Goal: Complete application form: Complete application form

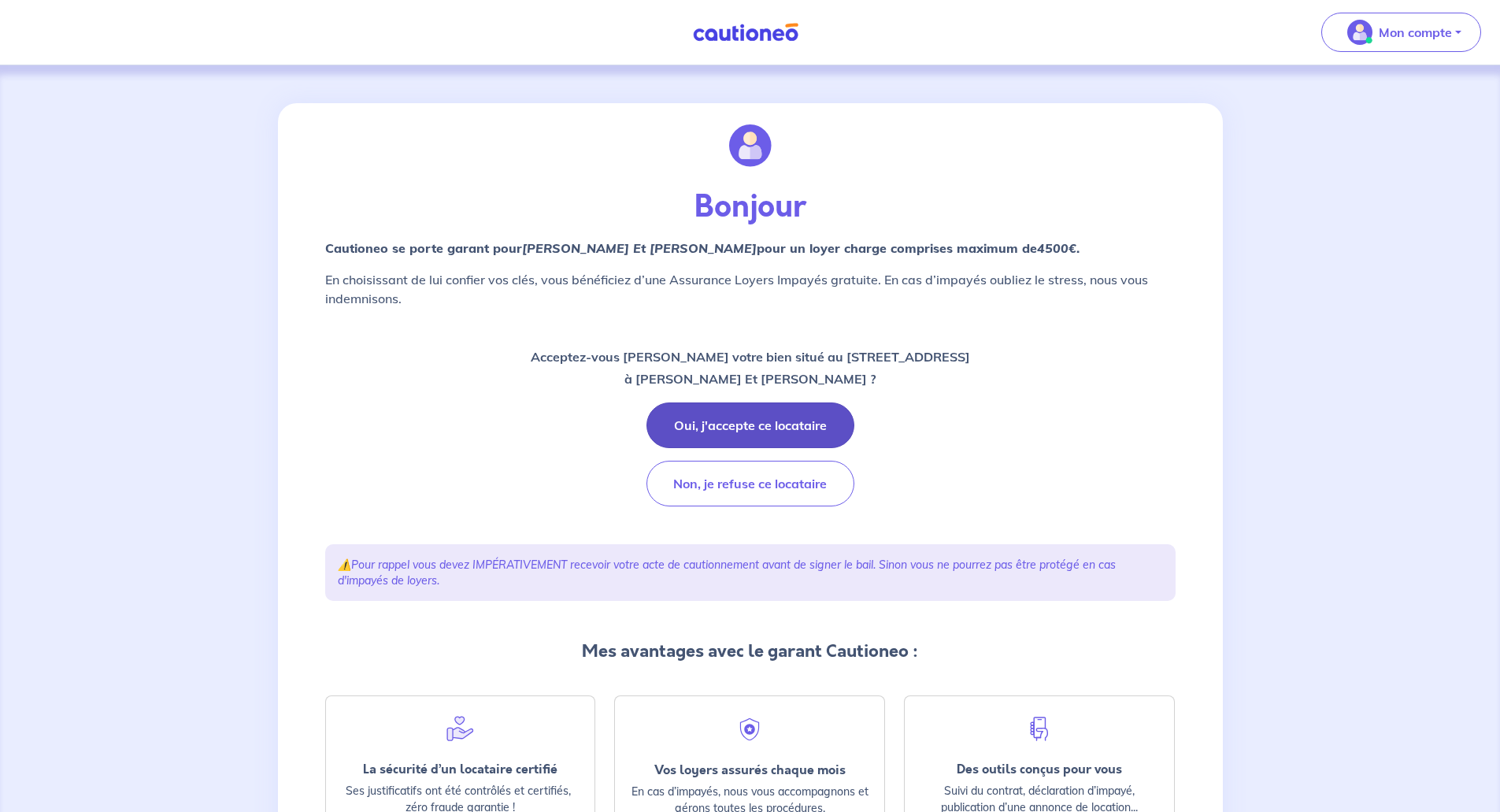
click at [729, 421] on button "Oui, j'accepte ce locataire" at bounding box center [750, 426] width 208 height 46
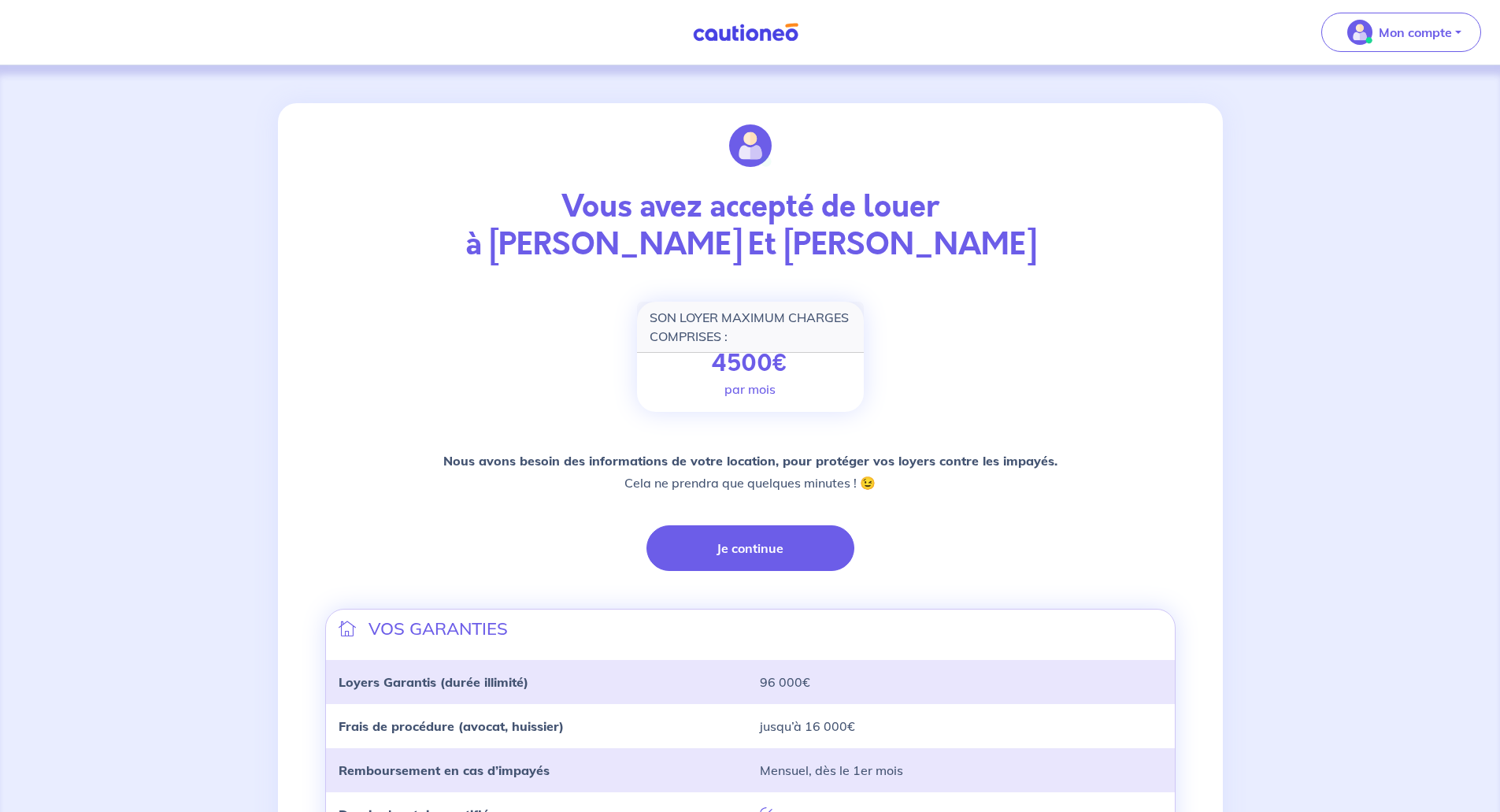
scroll to position [239, 0]
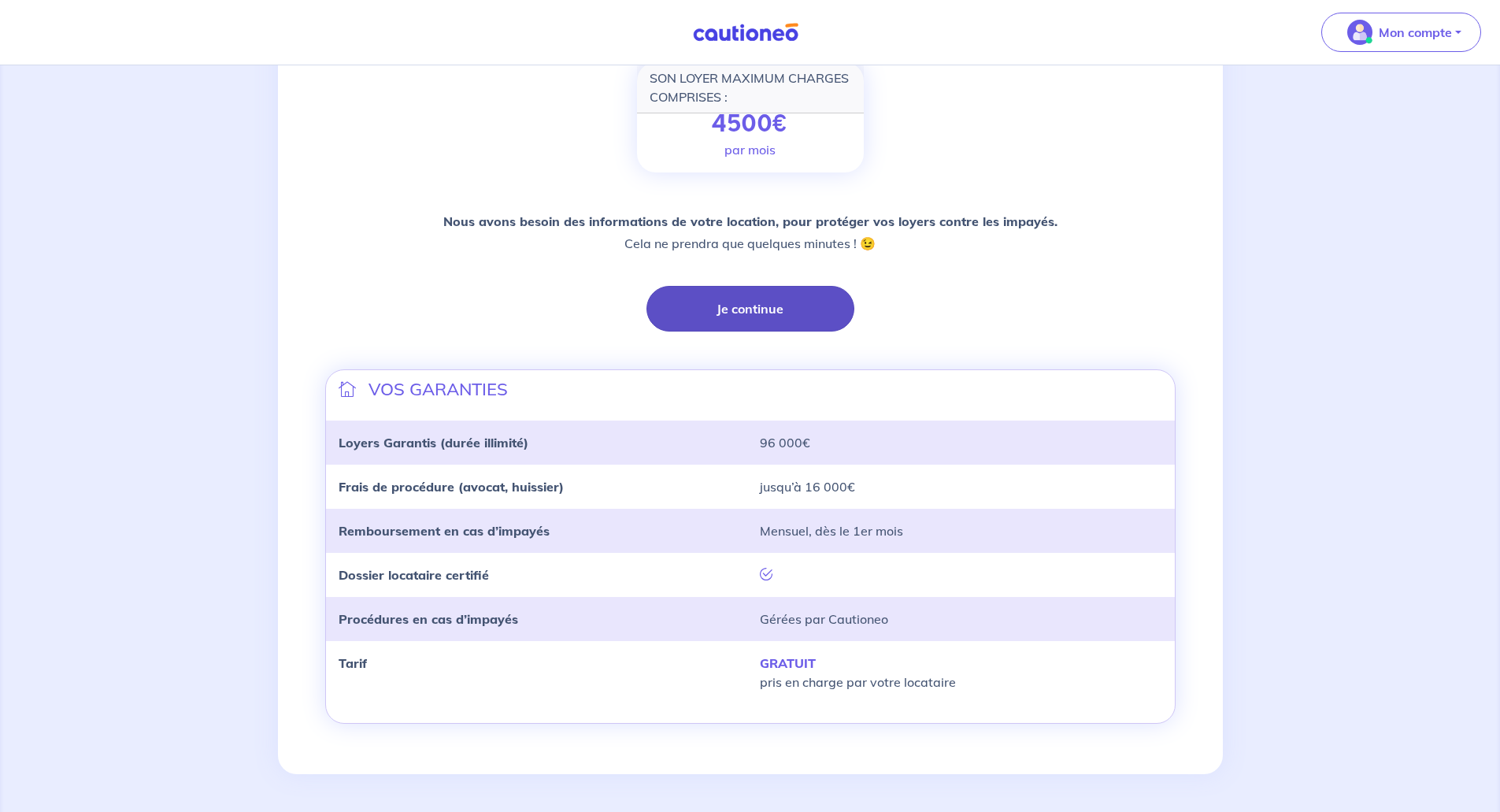
click at [751, 308] on button "Je continue" at bounding box center [750, 308] width 208 height 46
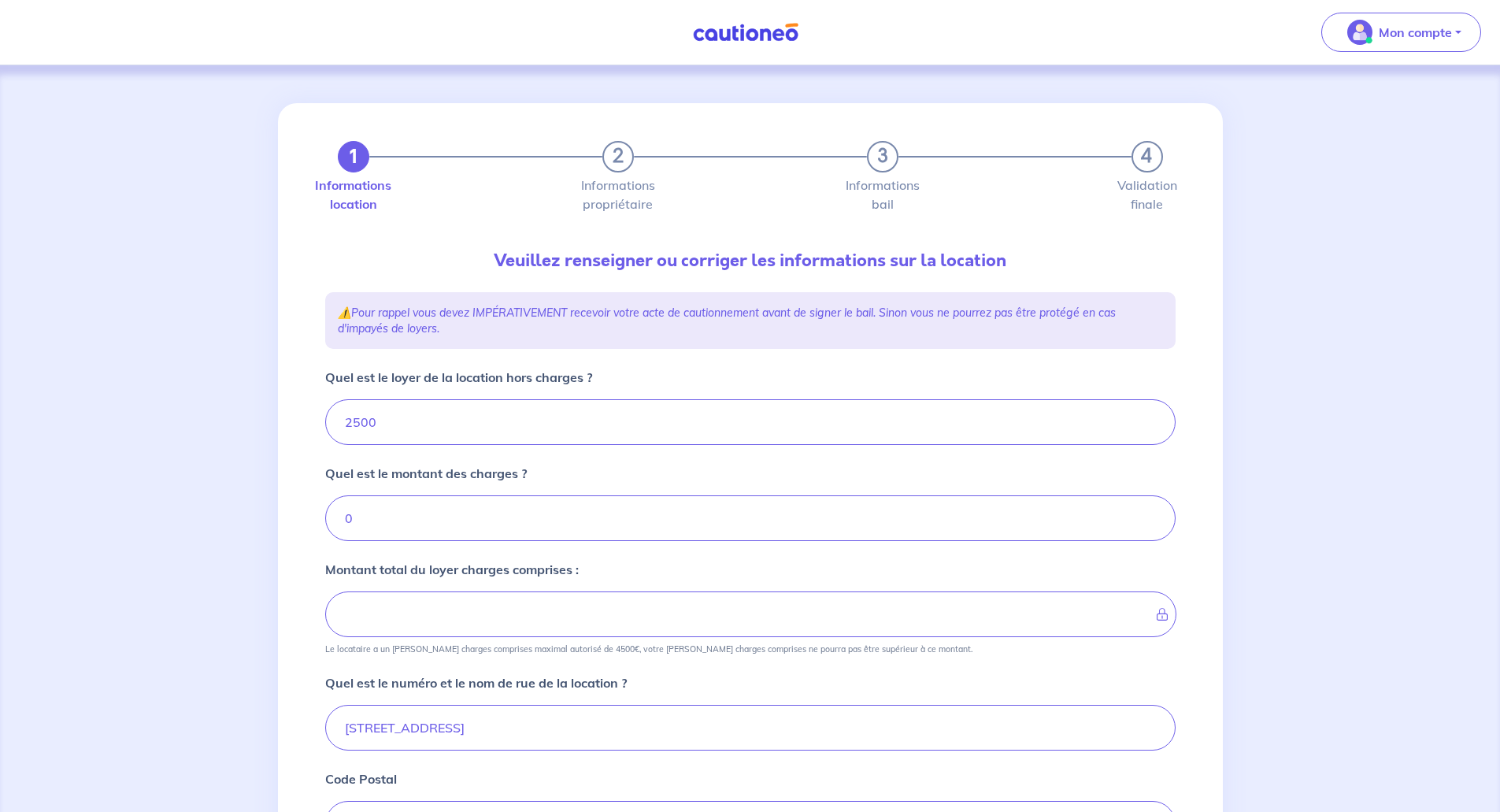
type input "2500"
drag, startPoint x: 380, startPoint y: 428, endPoint x: 323, endPoint y: 428, distance: 57.0
click at [323, 428] on div "1 2 3 4 Informations location Informations propriétaire Informations bail Valid…" at bounding box center [750, 631] width 869 height 1055
type input "2"
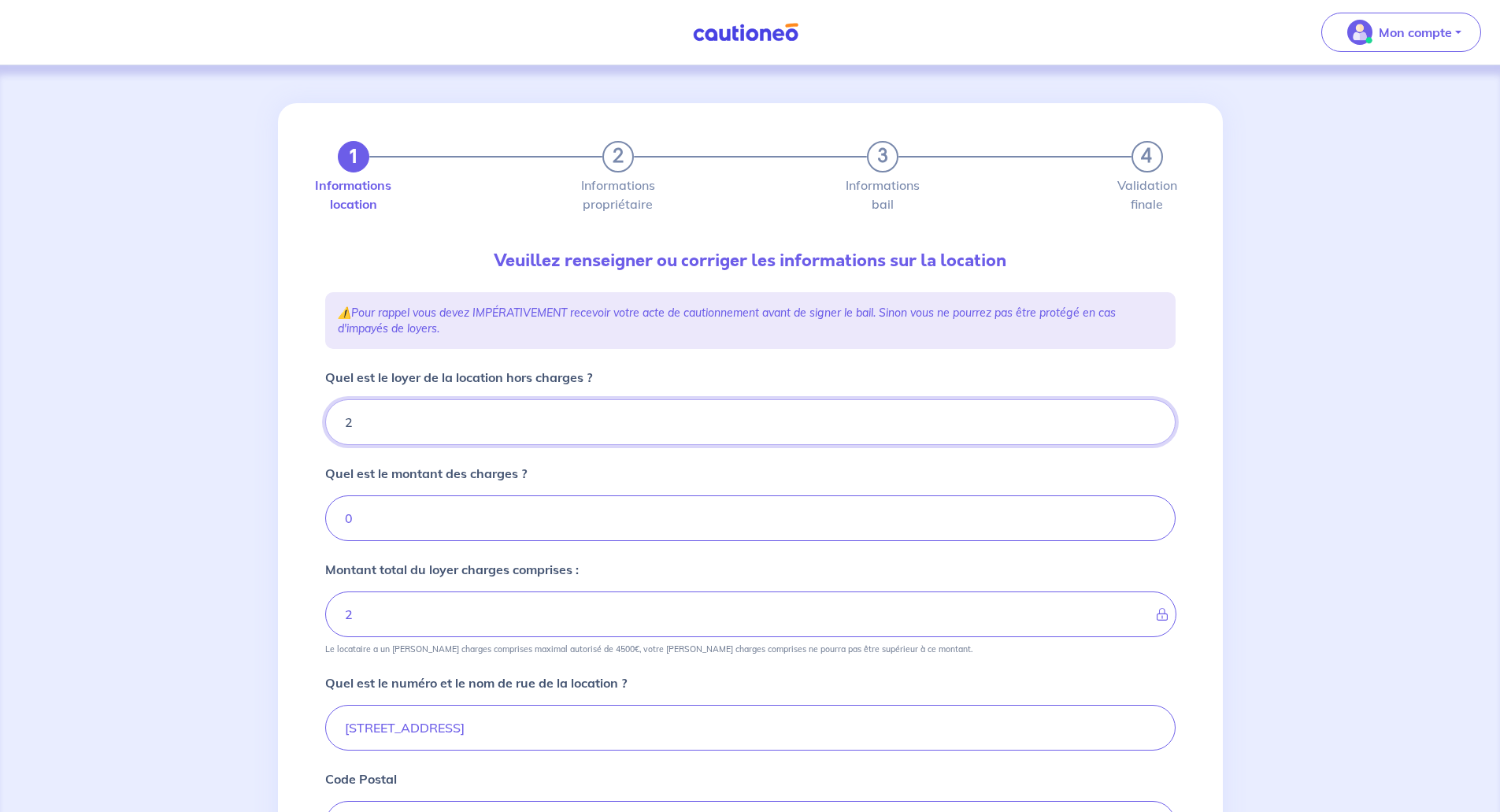
type input "23"
type input "2325"
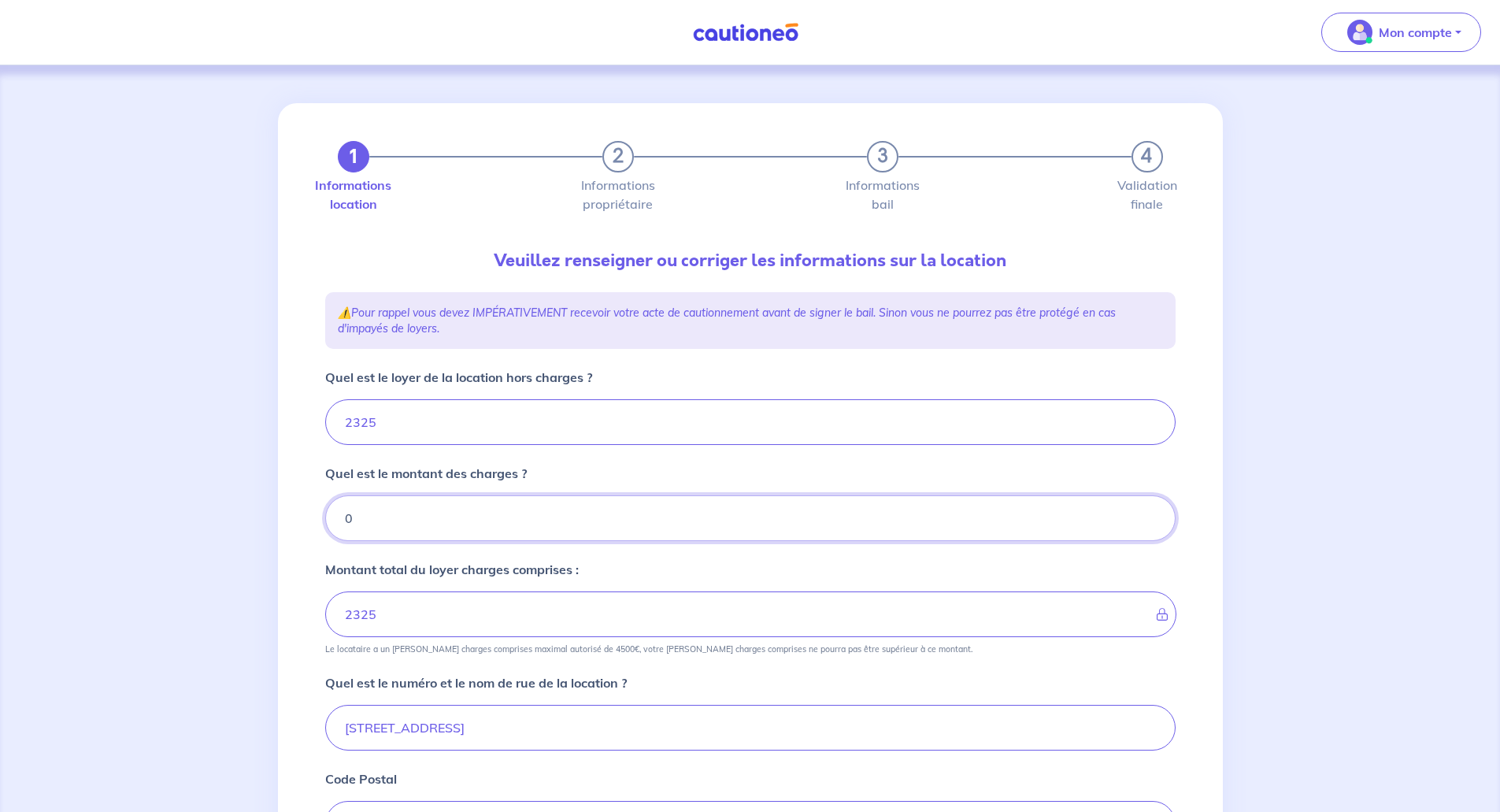
drag, startPoint x: 366, startPoint y: 496, endPoint x: 308, endPoint y: 510, distance: 59.7
click at [308, 510] on div "1 2 3 4 Informations location Informations propriétaire Informations bail Valid…" at bounding box center [750, 636] width 945 height 1068
type input "17"
type input "2326"
type input "175"
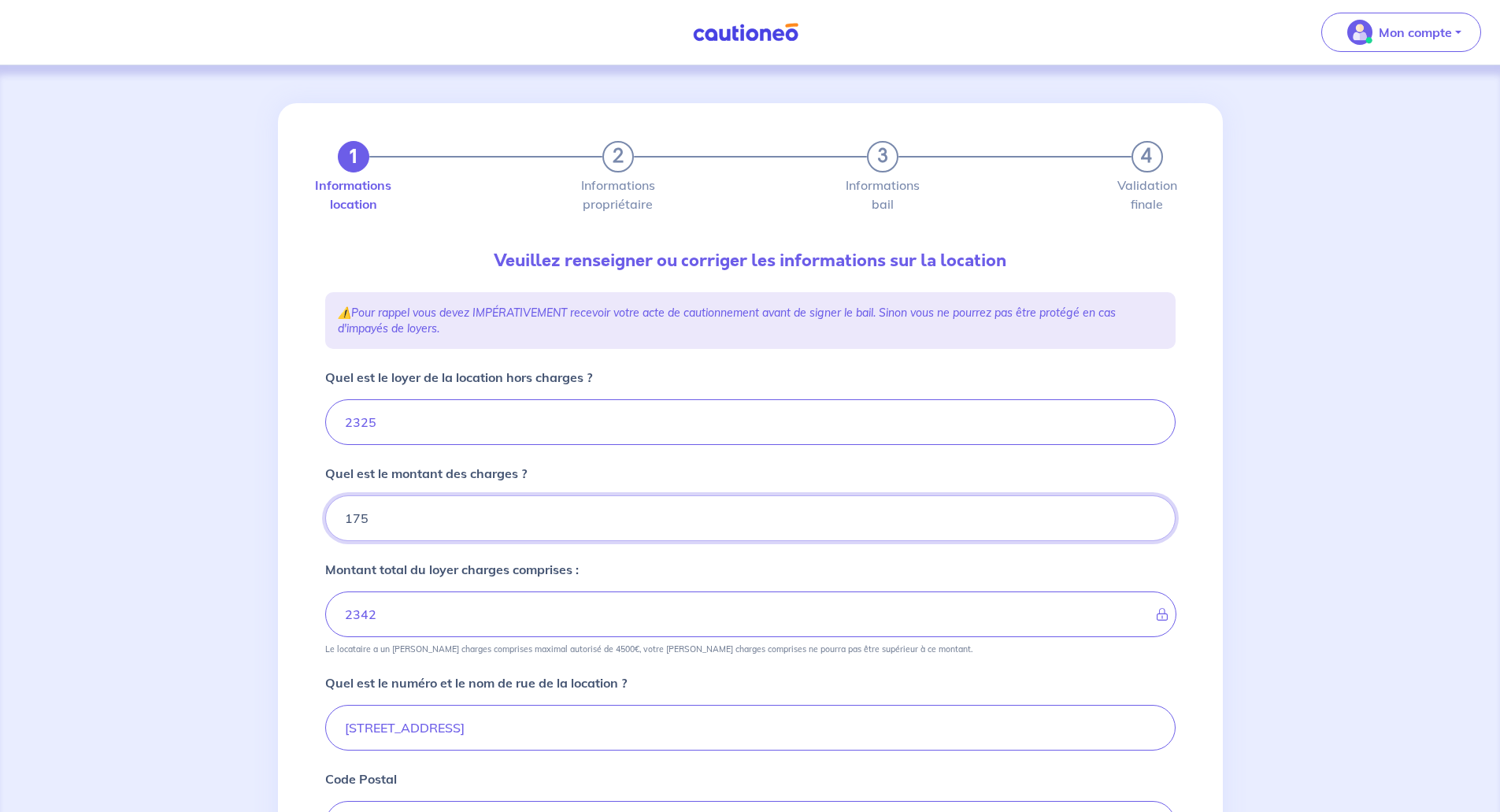
type input "2500"
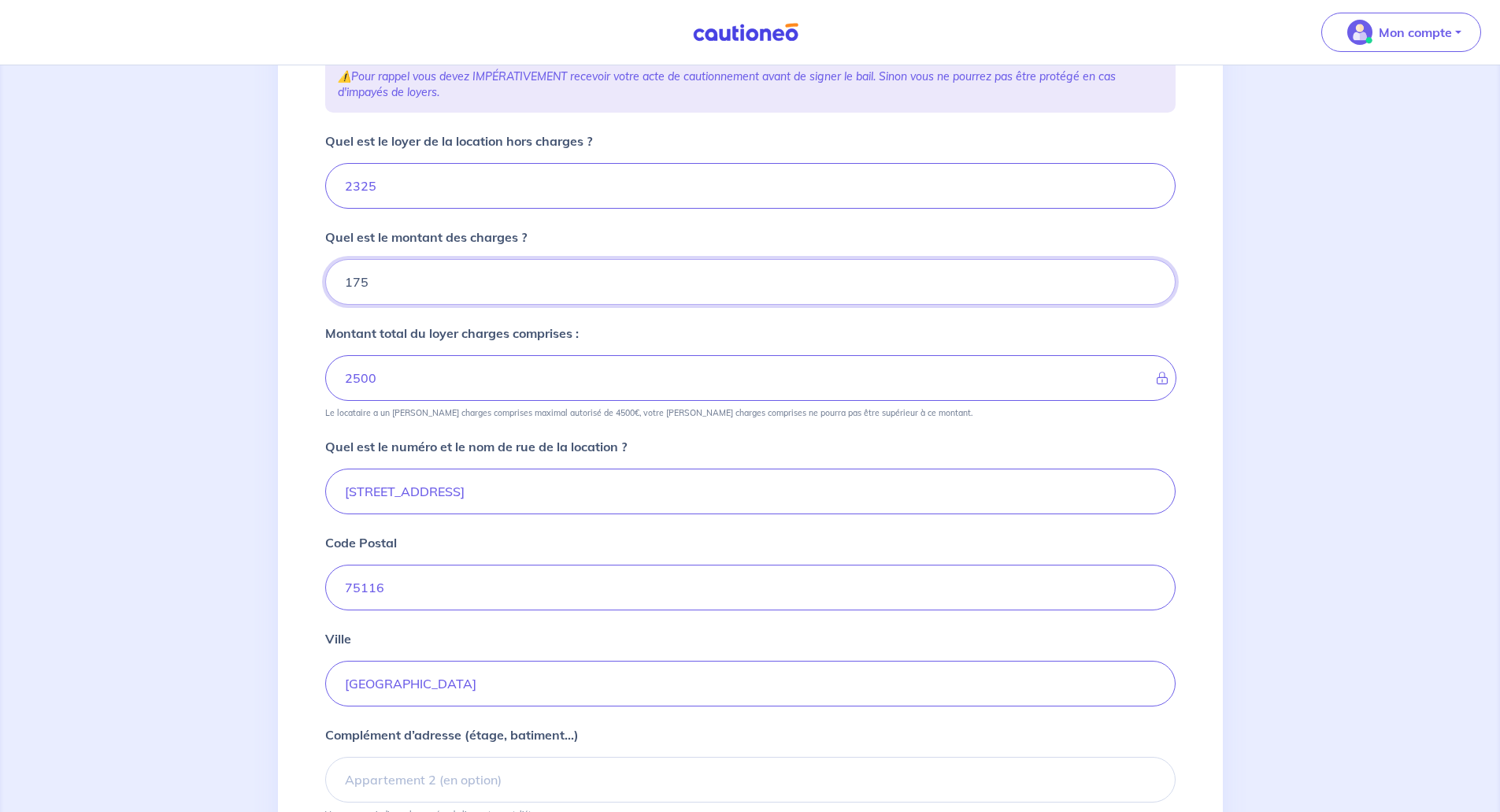
scroll to position [315, 0]
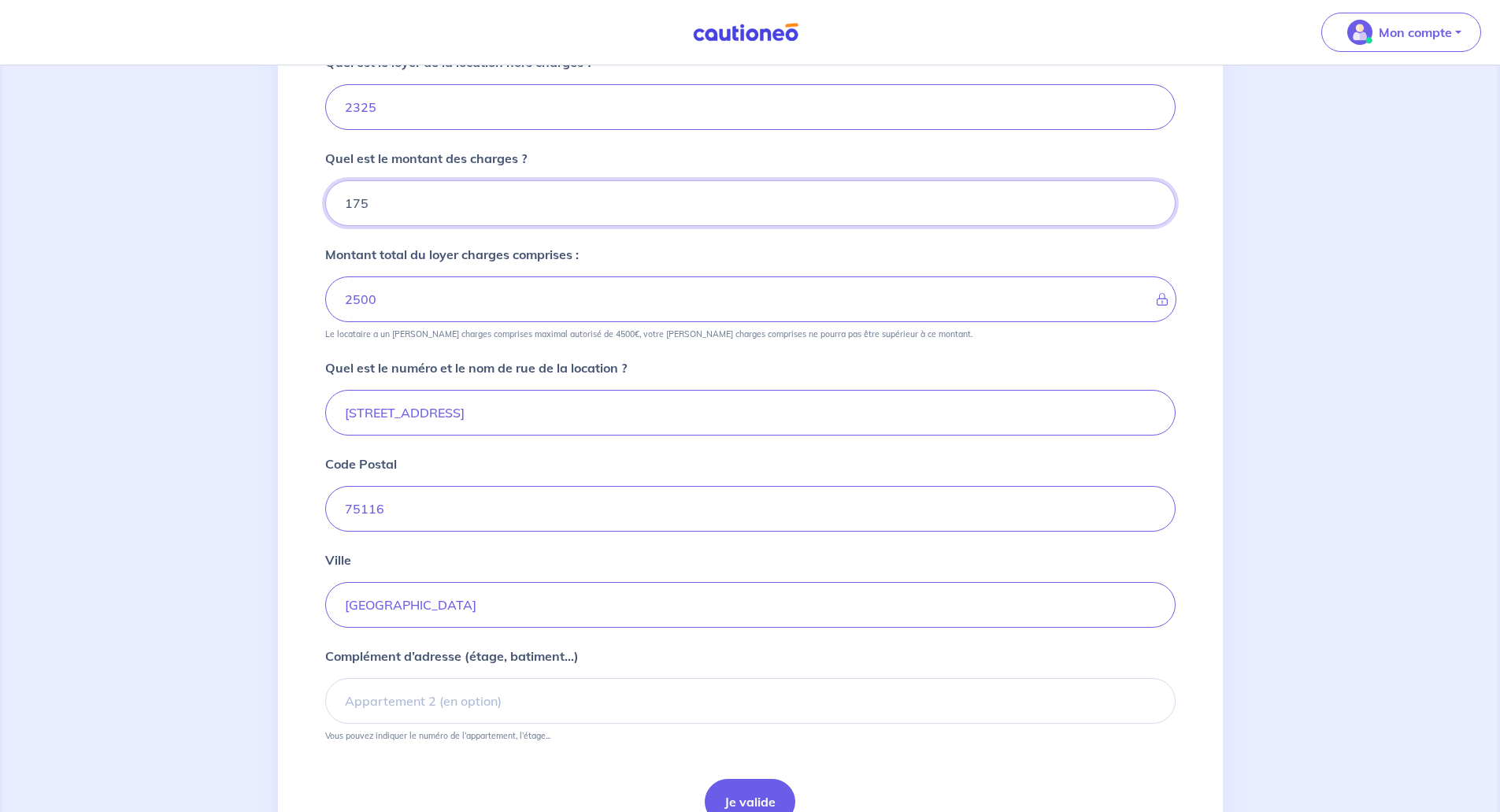
type input "175"
click at [371, 509] on input "75116" at bounding box center [750, 509] width 850 height 46
click at [466, 512] on input "75016" at bounding box center [750, 509] width 850 height 46
type input "75016"
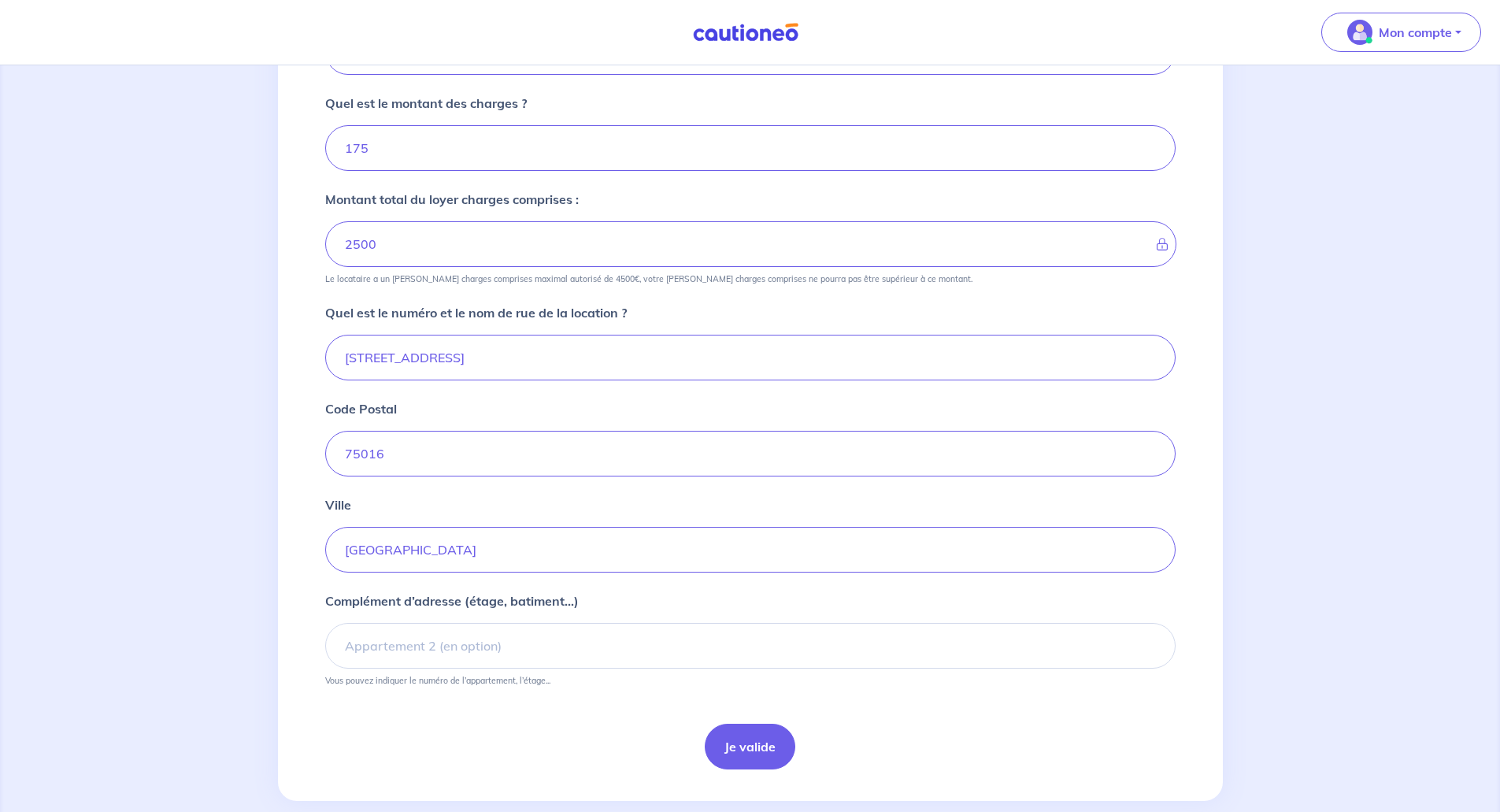
scroll to position [397, 0]
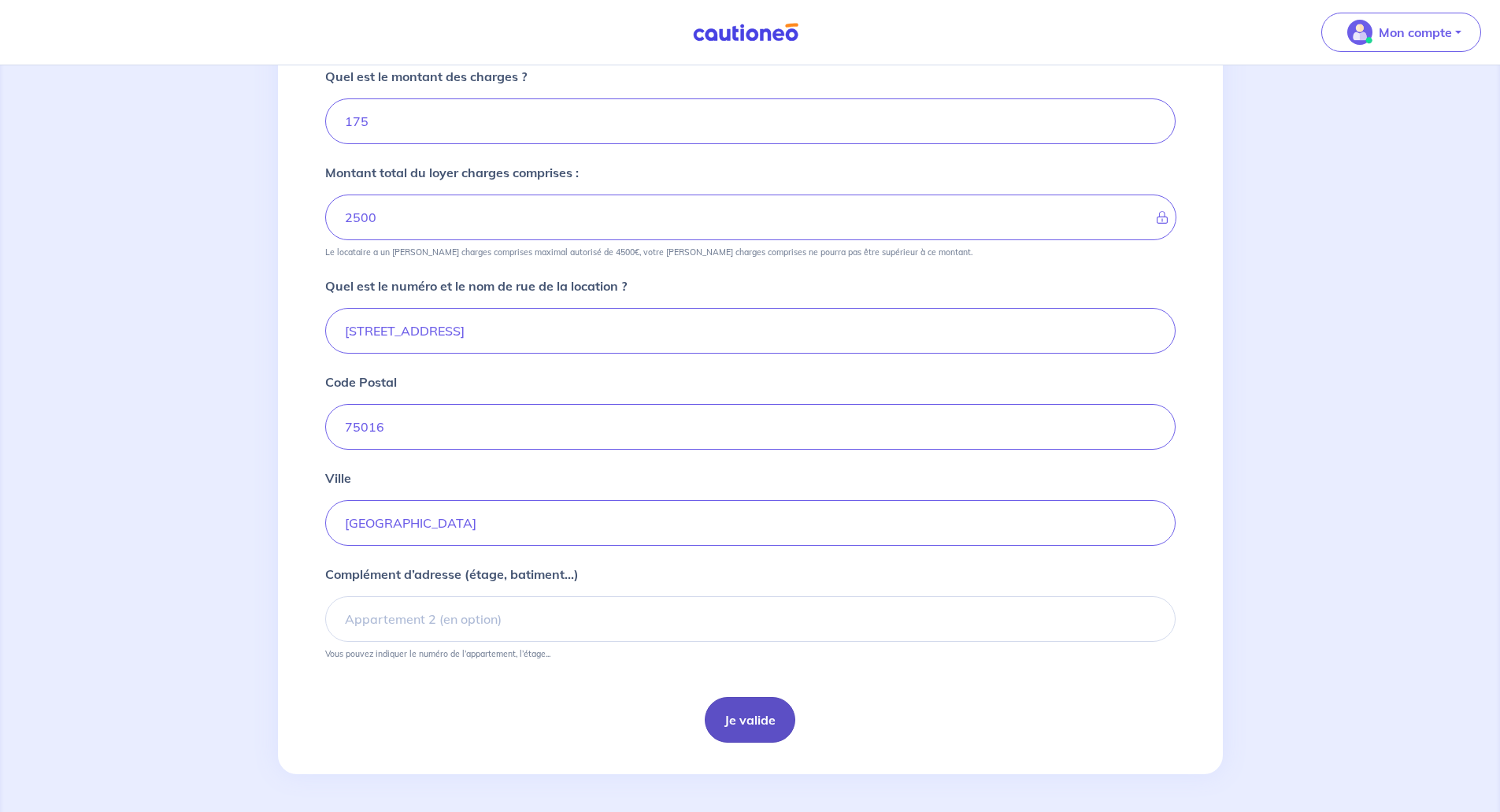
click at [756, 718] on button "Je valide" at bounding box center [749, 719] width 91 height 46
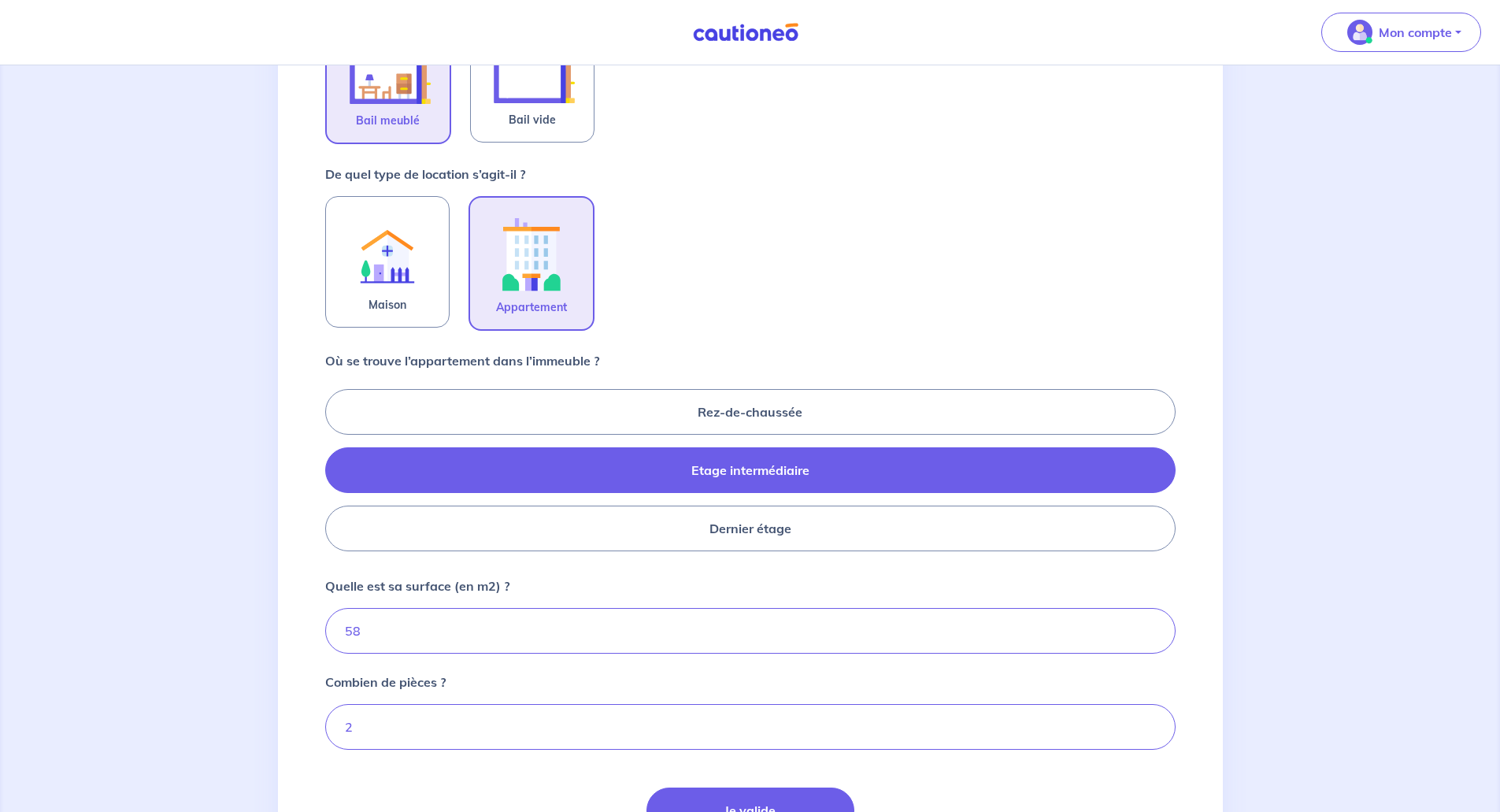
scroll to position [536, 0]
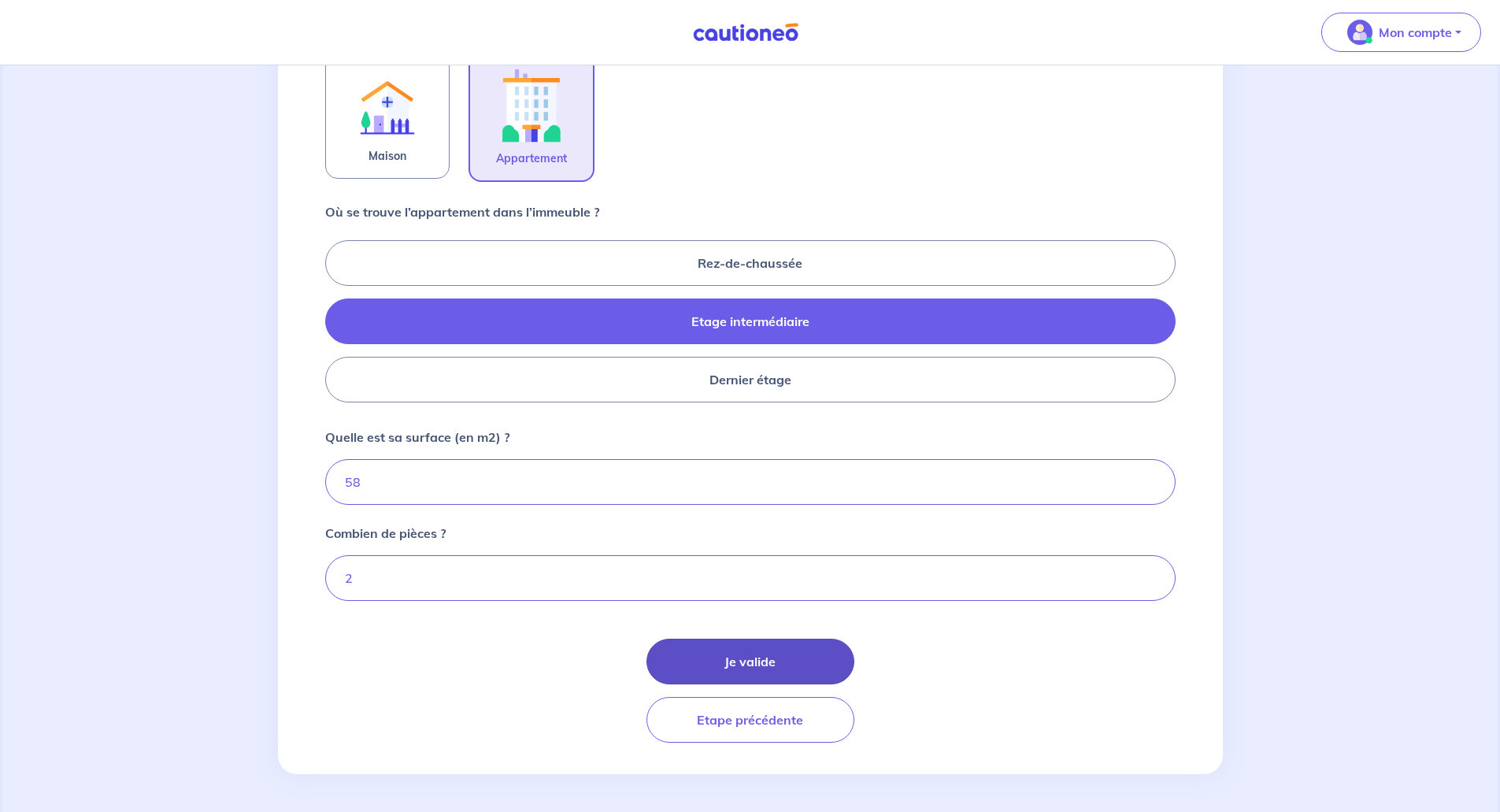
click at [740, 656] on button "Je valide" at bounding box center [750, 661] width 208 height 46
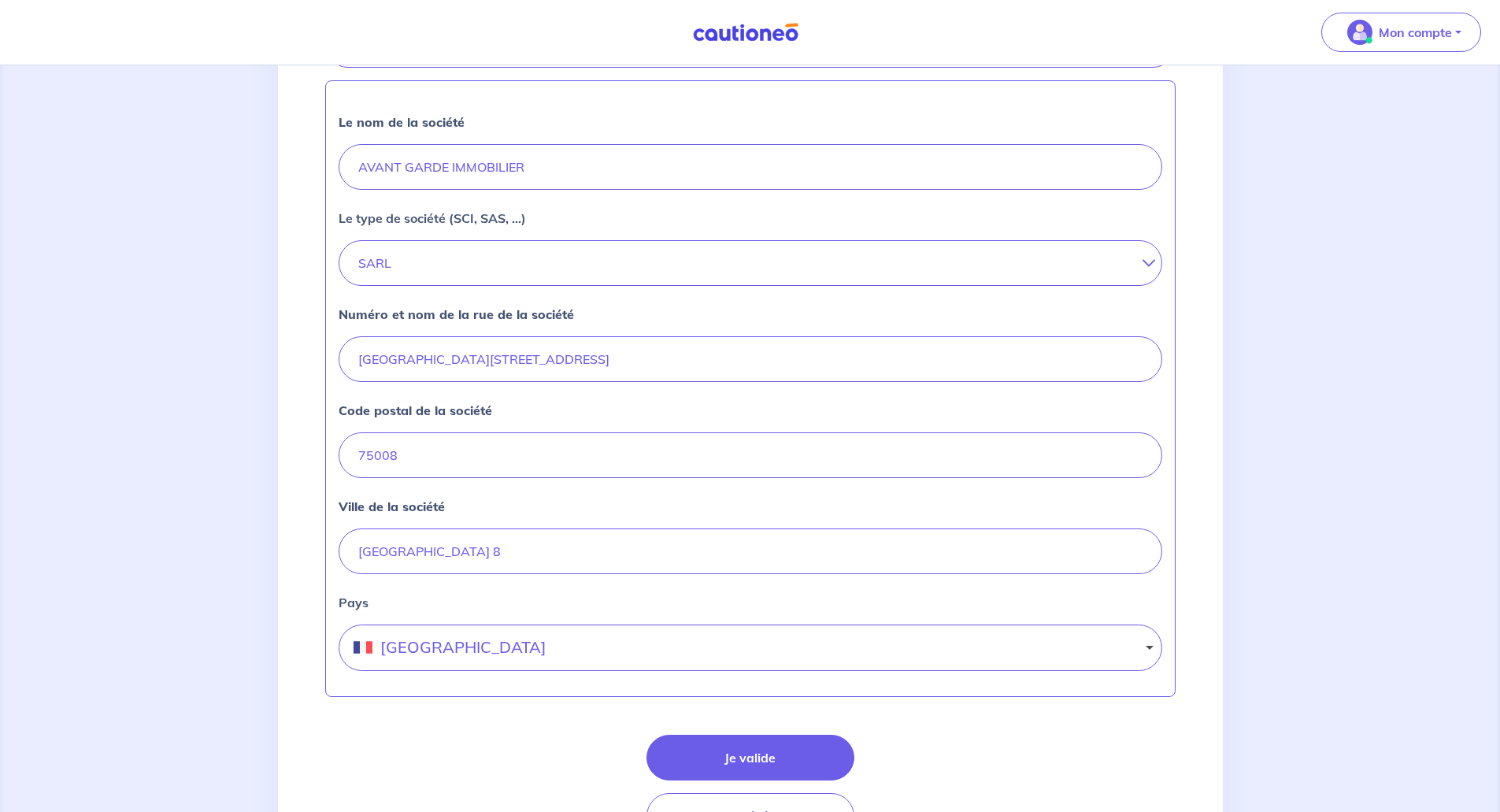
scroll to position [524, 0]
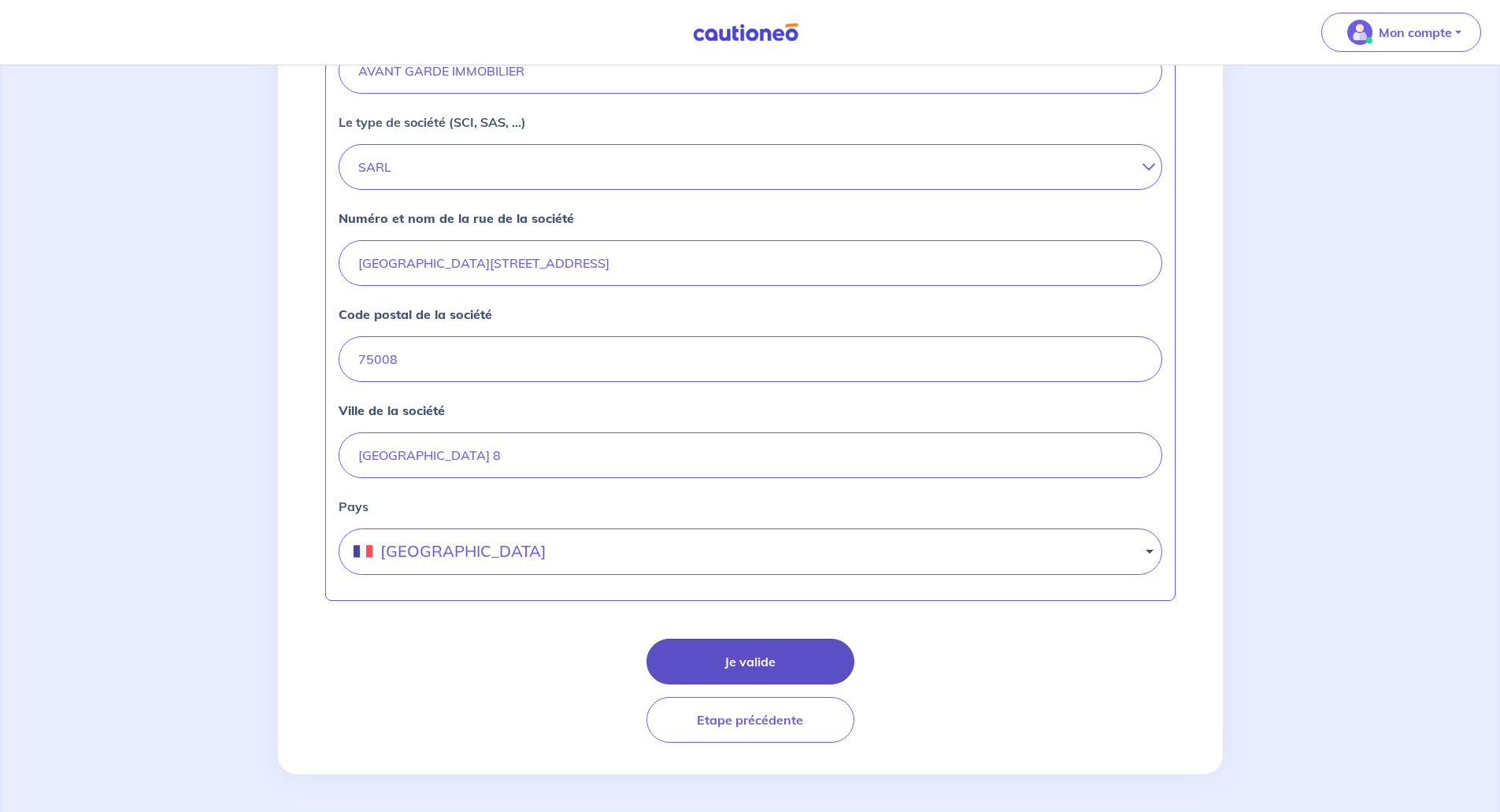
click at [729, 656] on button "Je valide" at bounding box center [750, 661] width 208 height 46
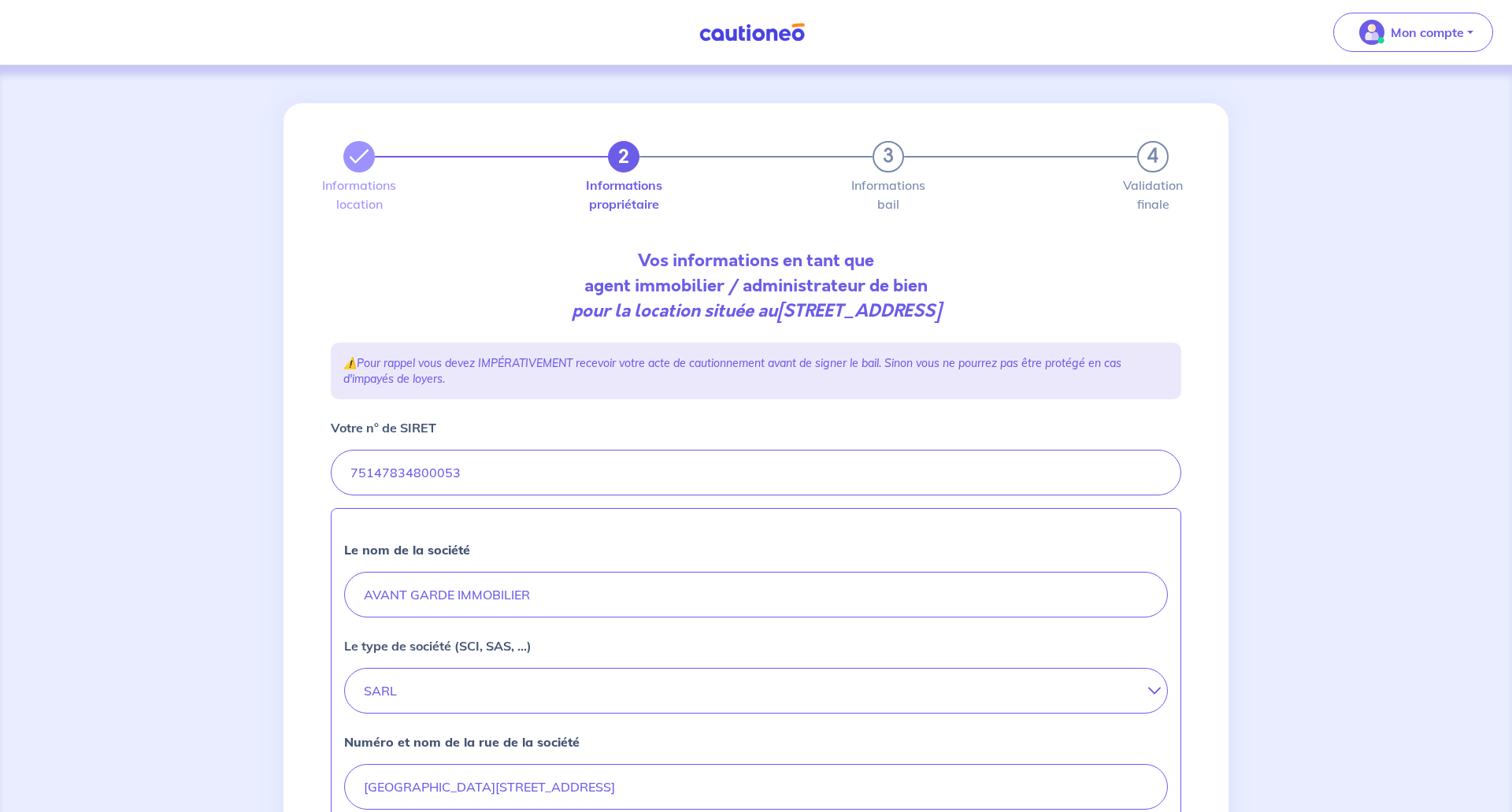
select select "FR"
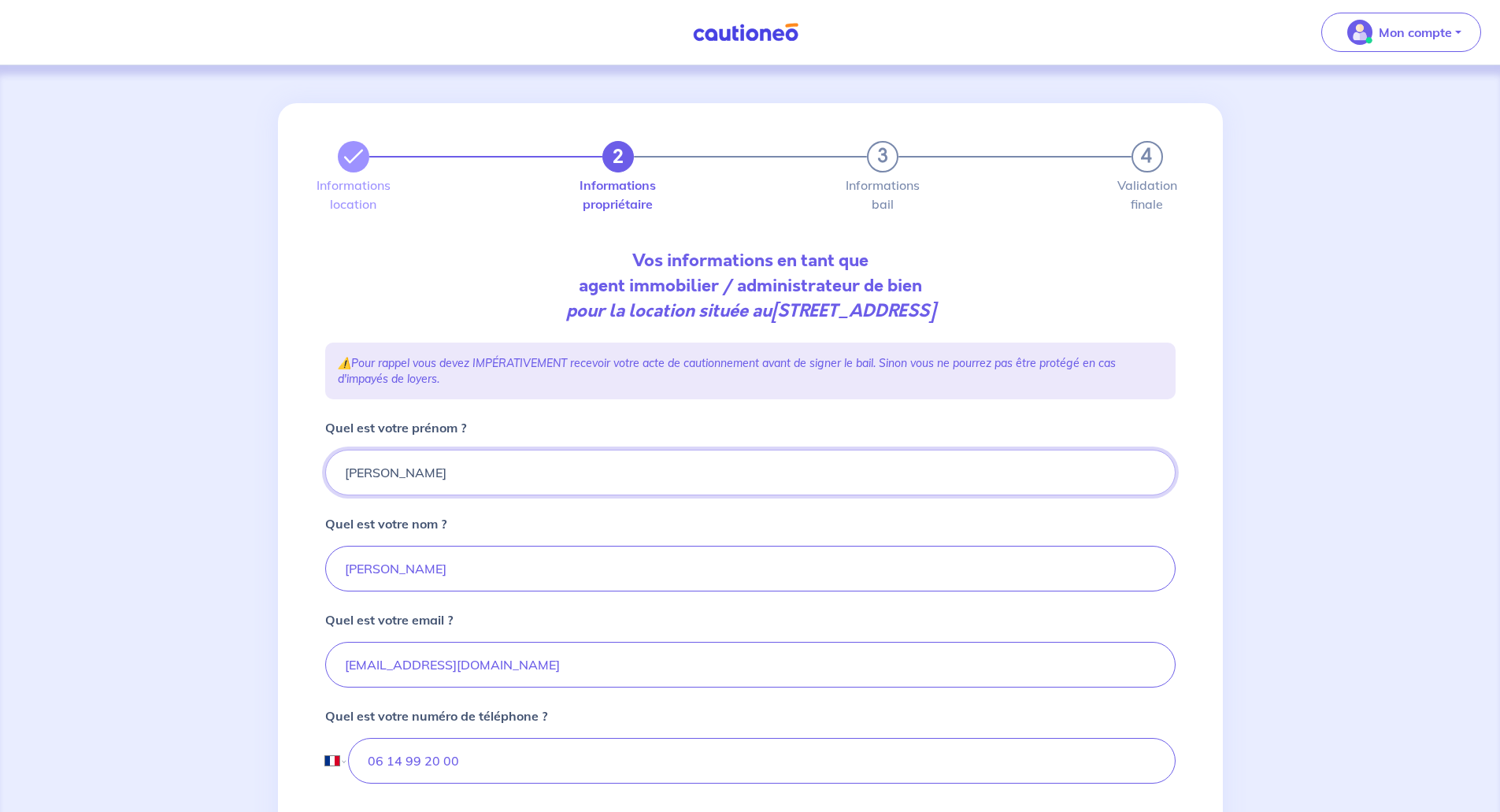
drag, startPoint x: 433, startPoint y: 468, endPoint x: 297, endPoint y: 461, distance: 136.2
click at [297, 461] on div "2 3 4 Informations location Informations propriétaire Informations bail Validat…" at bounding box center [750, 530] width 945 height 853
paste input "[PERSON_NAME]"
drag, startPoint x: 458, startPoint y: 466, endPoint x: 395, endPoint y: 471, distance: 63.2
click at [395, 471] on input "[PERSON_NAME]" at bounding box center [750, 472] width 850 height 46
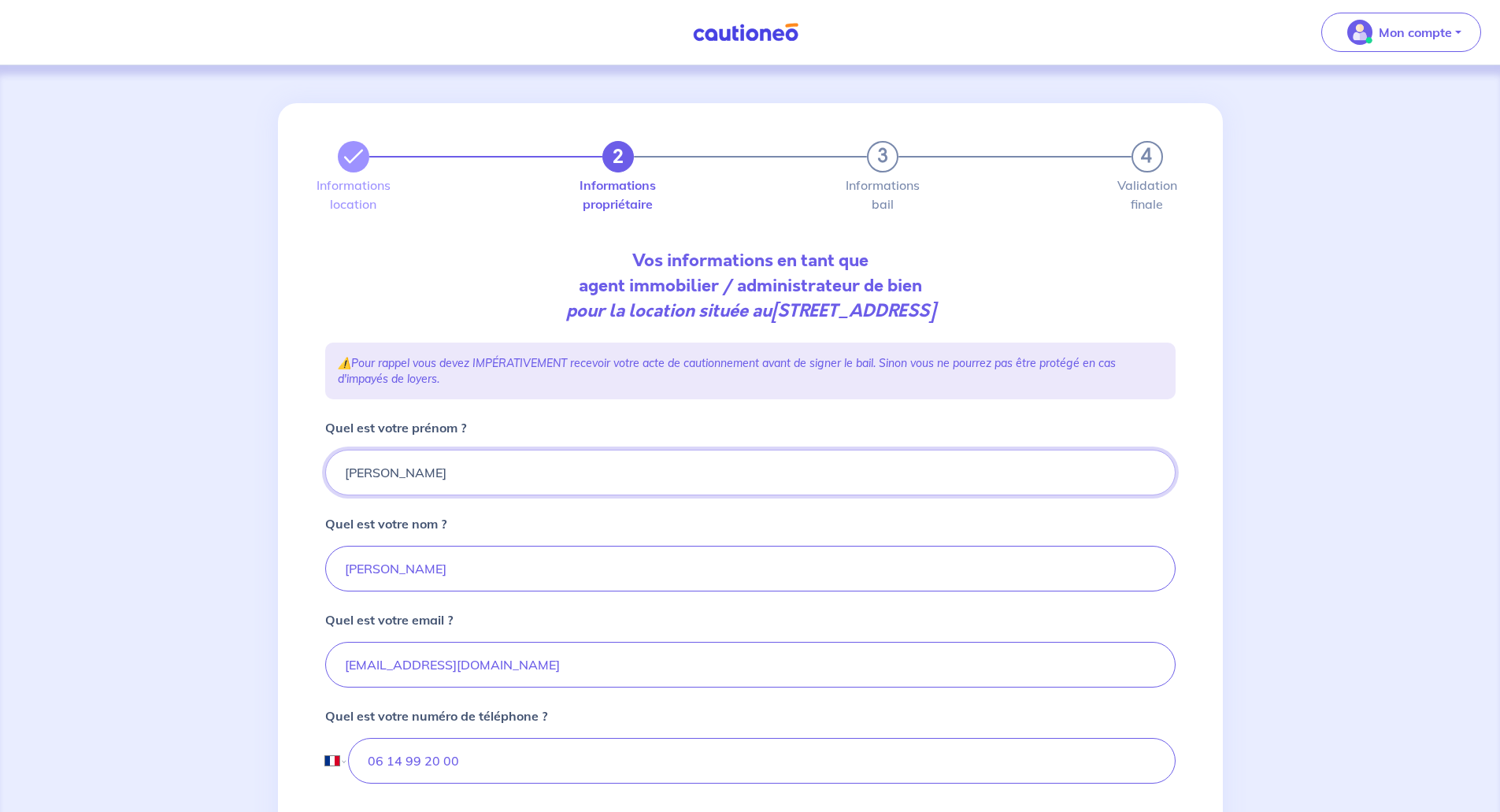
type input "[PERSON_NAME]"
drag, startPoint x: 424, startPoint y: 578, endPoint x: 303, endPoint y: 565, distance: 121.7
click at [303, 565] on div "2 3 4 Informations location Informations propriétaire Informations bail Validat…" at bounding box center [750, 530] width 945 height 853
paste input "[PERSON_NAME]"
type input "[PERSON_NAME]"
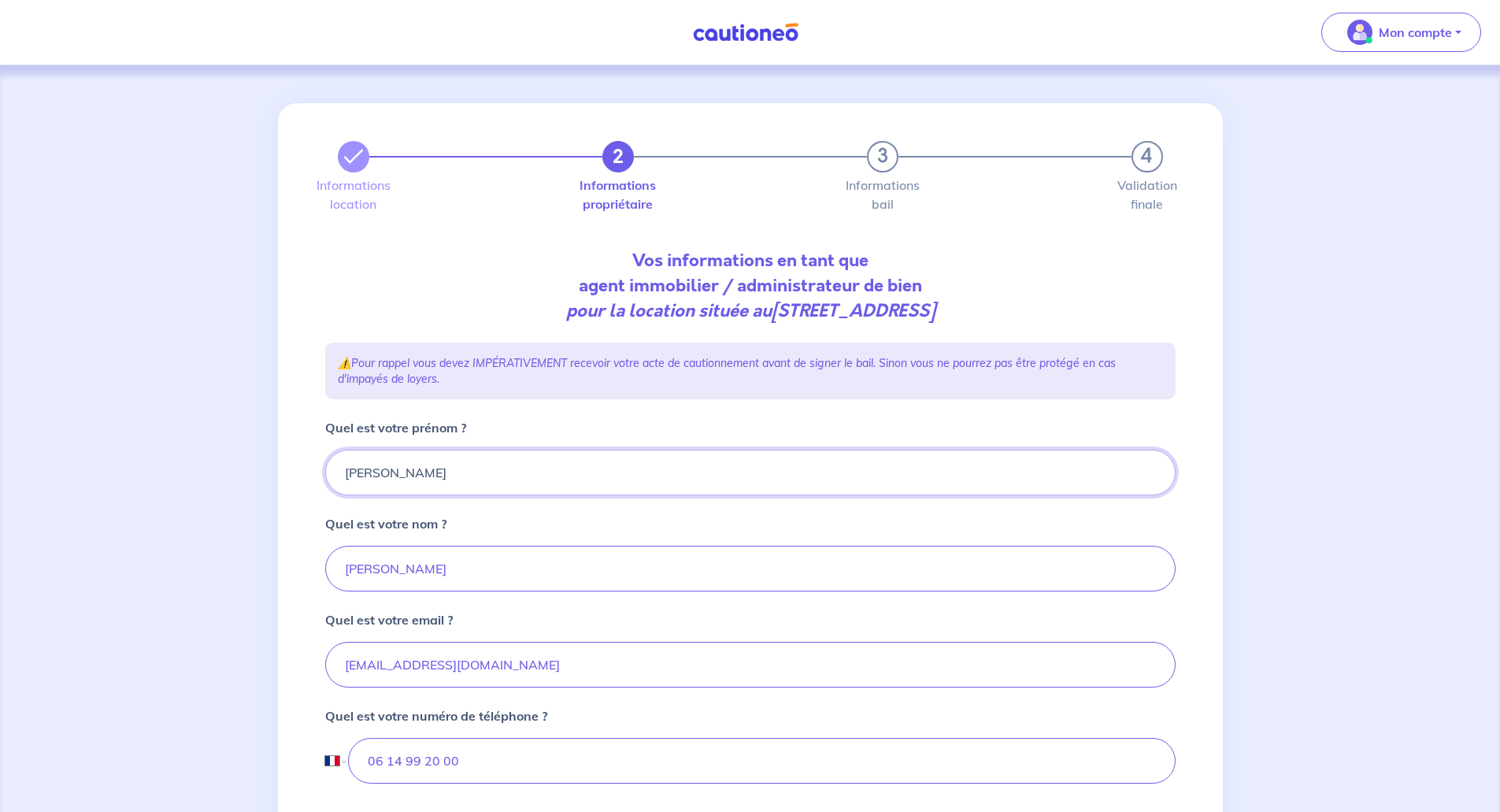
drag, startPoint x: 468, startPoint y: 480, endPoint x: 404, endPoint y: 479, distance: 64.0
click at [404, 479] on input "[PERSON_NAME]" at bounding box center [750, 472] width 850 height 46
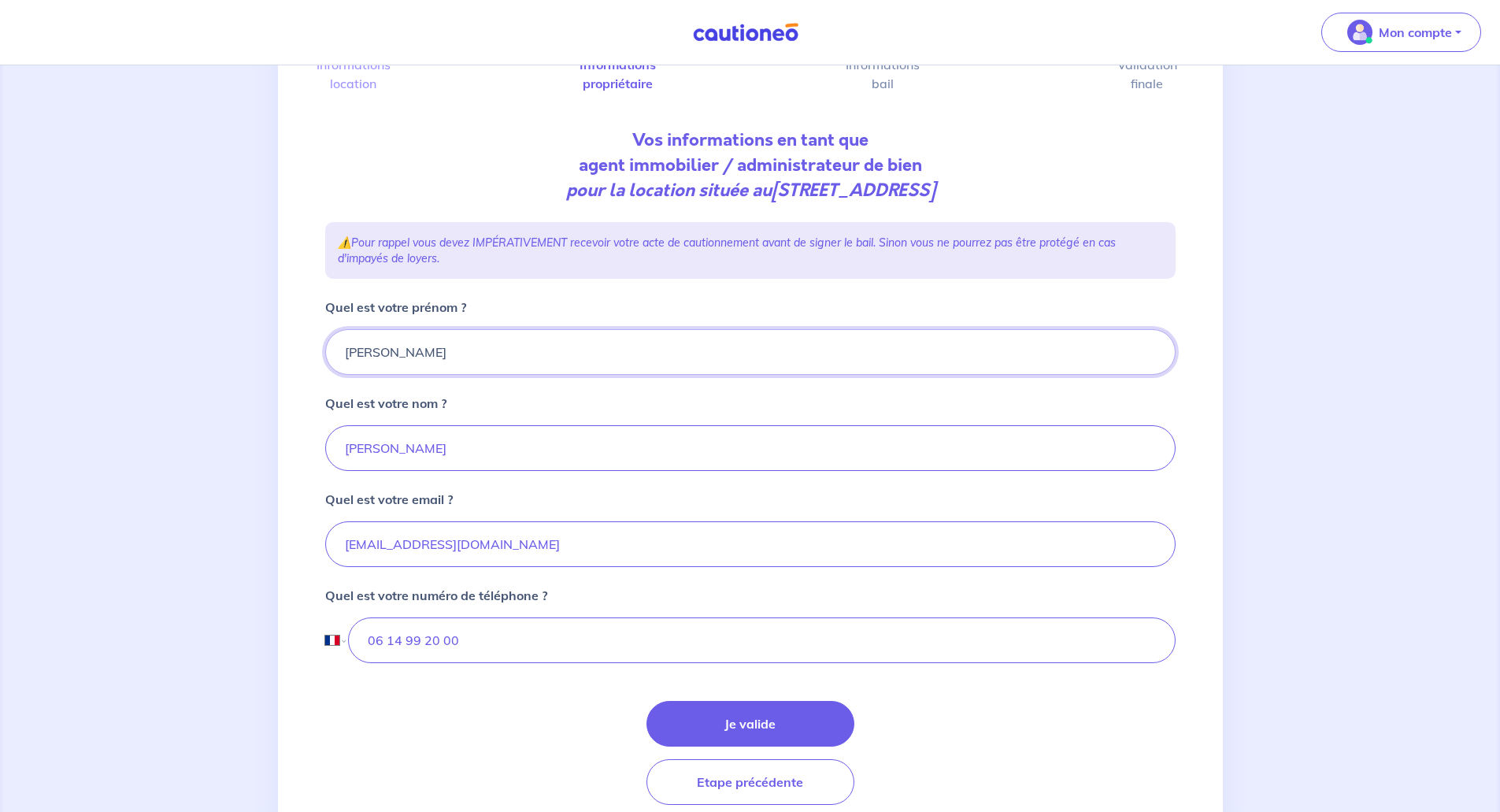
scroll to position [157, 0]
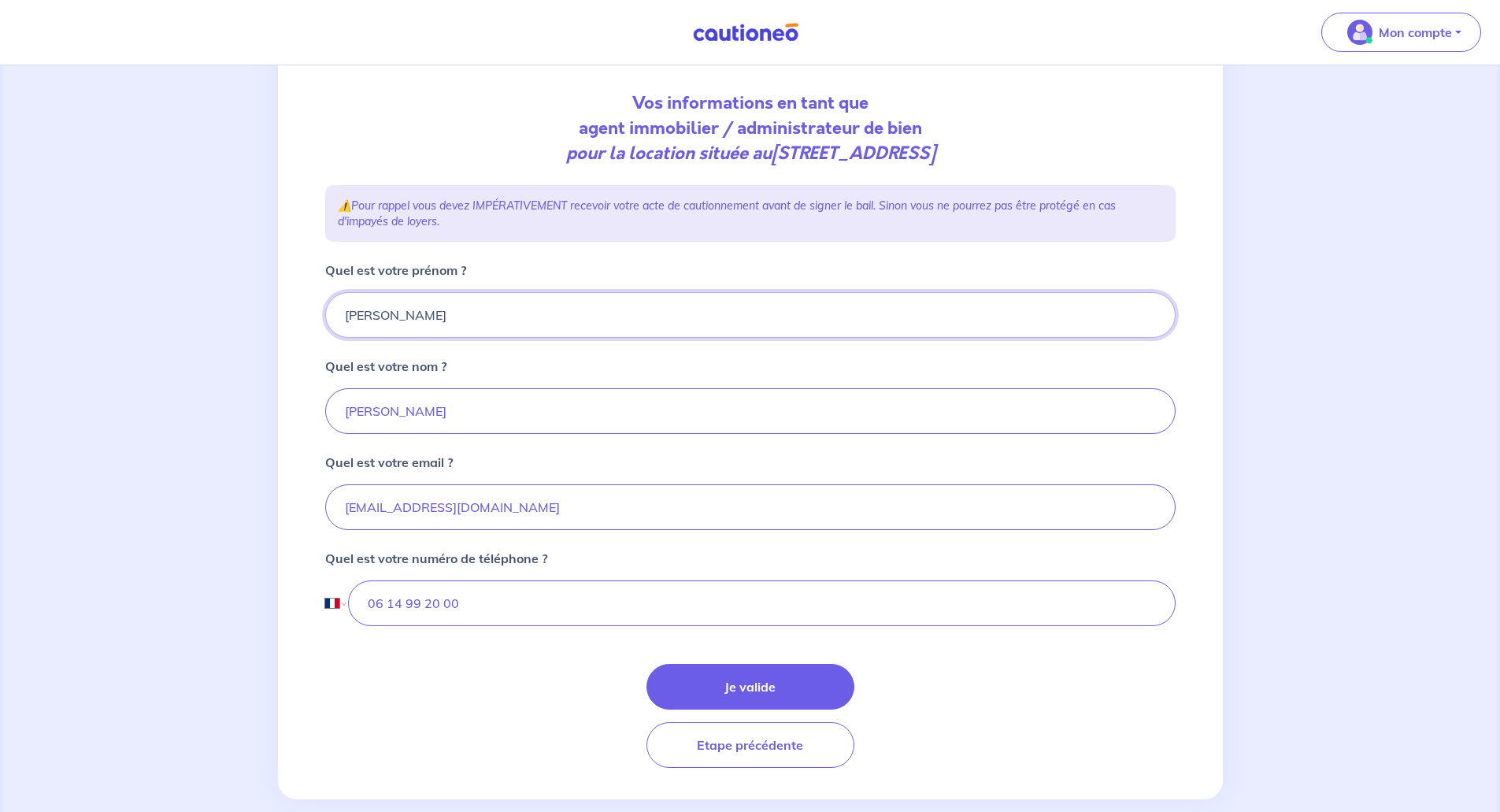
drag, startPoint x: 409, startPoint y: 317, endPoint x: 313, endPoint y: 327, distance: 96.5
click at [313, 327] on div "2 3 4 Informations location Informations propriétaire Informations bail Validat…" at bounding box center [750, 372] width 945 height 853
type input "[PERSON_NAME]"
click at [373, 406] on input "[PERSON_NAME]" at bounding box center [750, 411] width 850 height 46
click at [391, 411] on input "[PERSON_NAME]" at bounding box center [750, 411] width 850 height 46
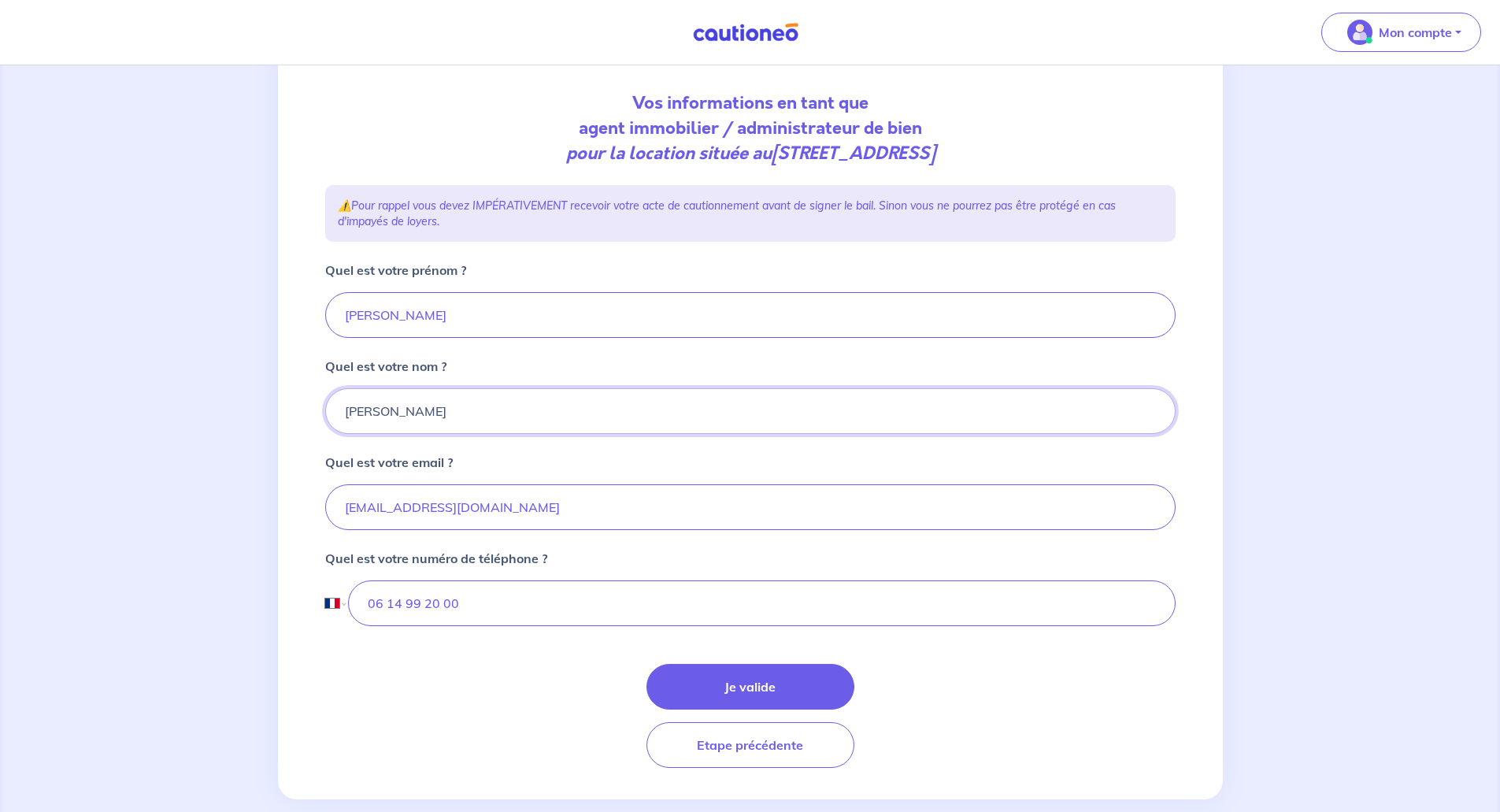
drag, startPoint x: 405, startPoint y: 411, endPoint x: 275, endPoint y: 407, distance: 130.1
click at [275, 407] on div "2 3 4 Informations location Informations propriétaire Informations bail Validat…" at bounding box center [750, 372] width 1500 height 929
drag, startPoint x: 509, startPoint y: 416, endPoint x: 520, endPoint y: 423, distance: 13.0
click at [509, 416] on input "Courtin" at bounding box center [750, 411] width 850 height 46
type input "Courtin"
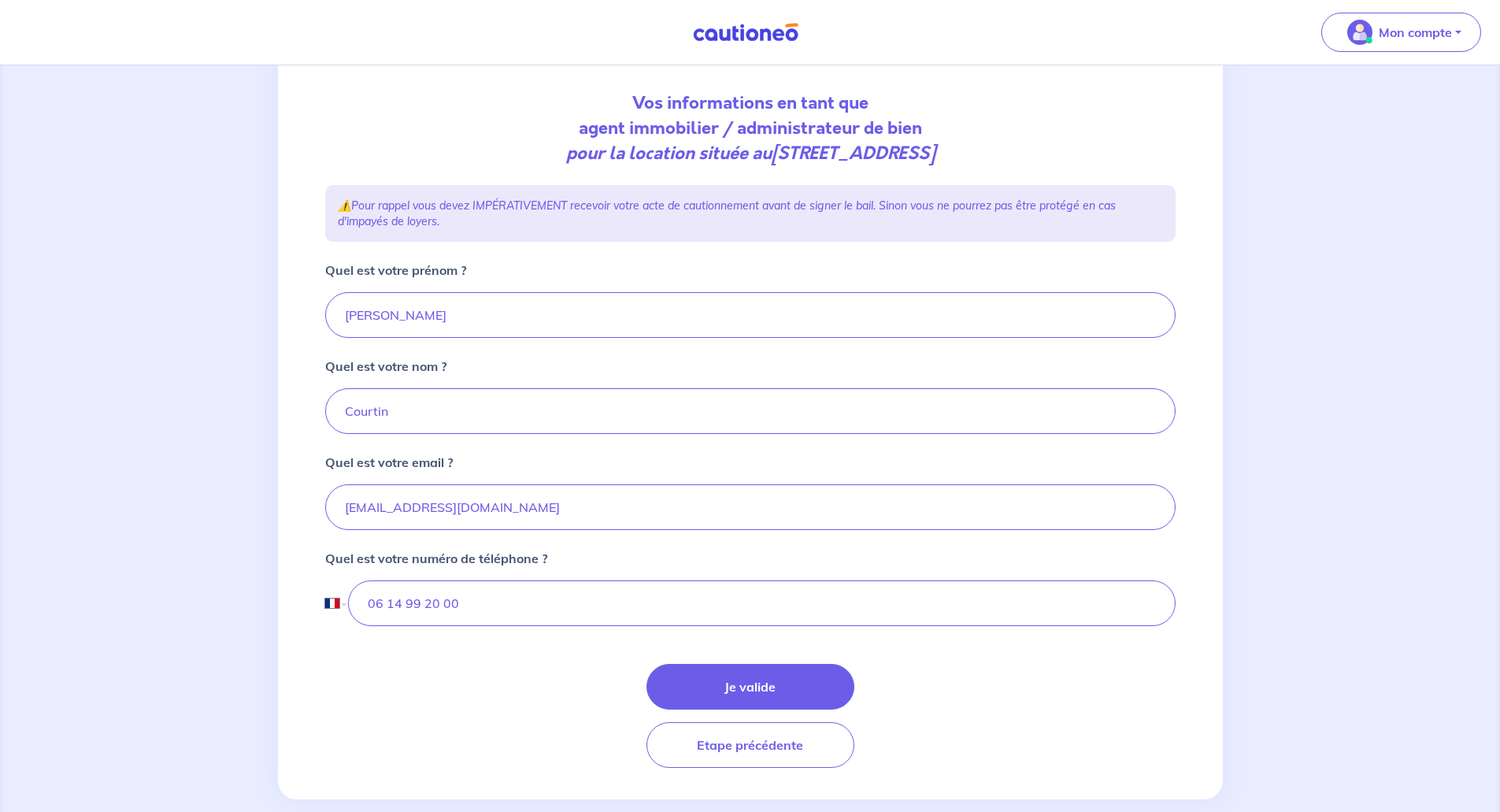
click at [759, 532] on form "Quel est votre prénom ? [PERSON_NAME] est votre nom ? Courtin Quel est votre em…" at bounding box center [750, 513] width 850 height 507
drag, startPoint x: 472, startPoint y: 605, endPoint x: 280, endPoint y: 601, distance: 192.0
click at [280, 601] on div "2 3 4 Informations location Informations propriétaire Informations bail Validat…" at bounding box center [750, 372] width 945 height 853
type input "06 85 69 87 12"
click at [742, 678] on button "Je valide" at bounding box center [750, 687] width 208 height 46
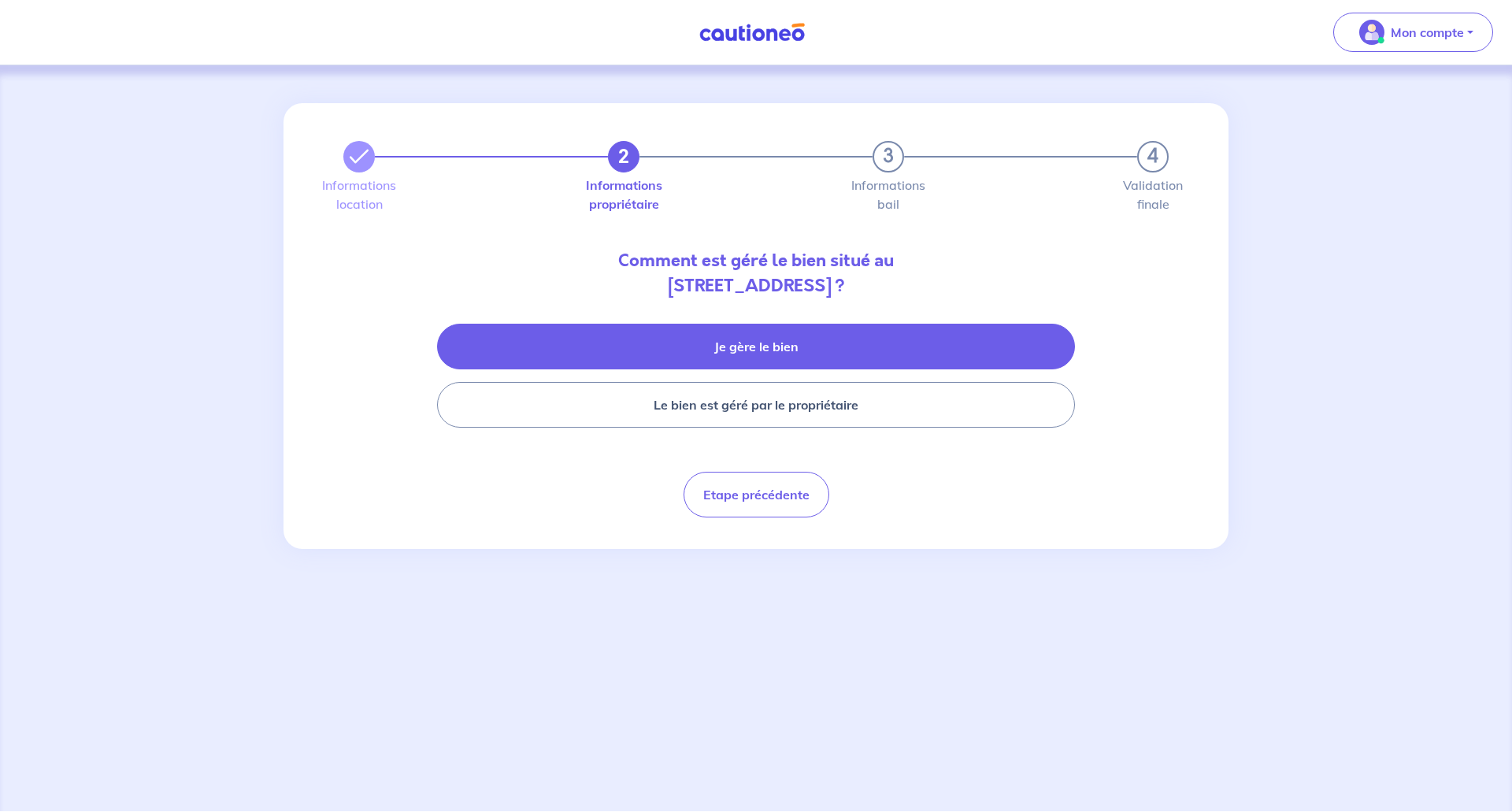
click at [766, 342] on button "Je gère le bien" at bounding box center [756, 346] width 638 height 46
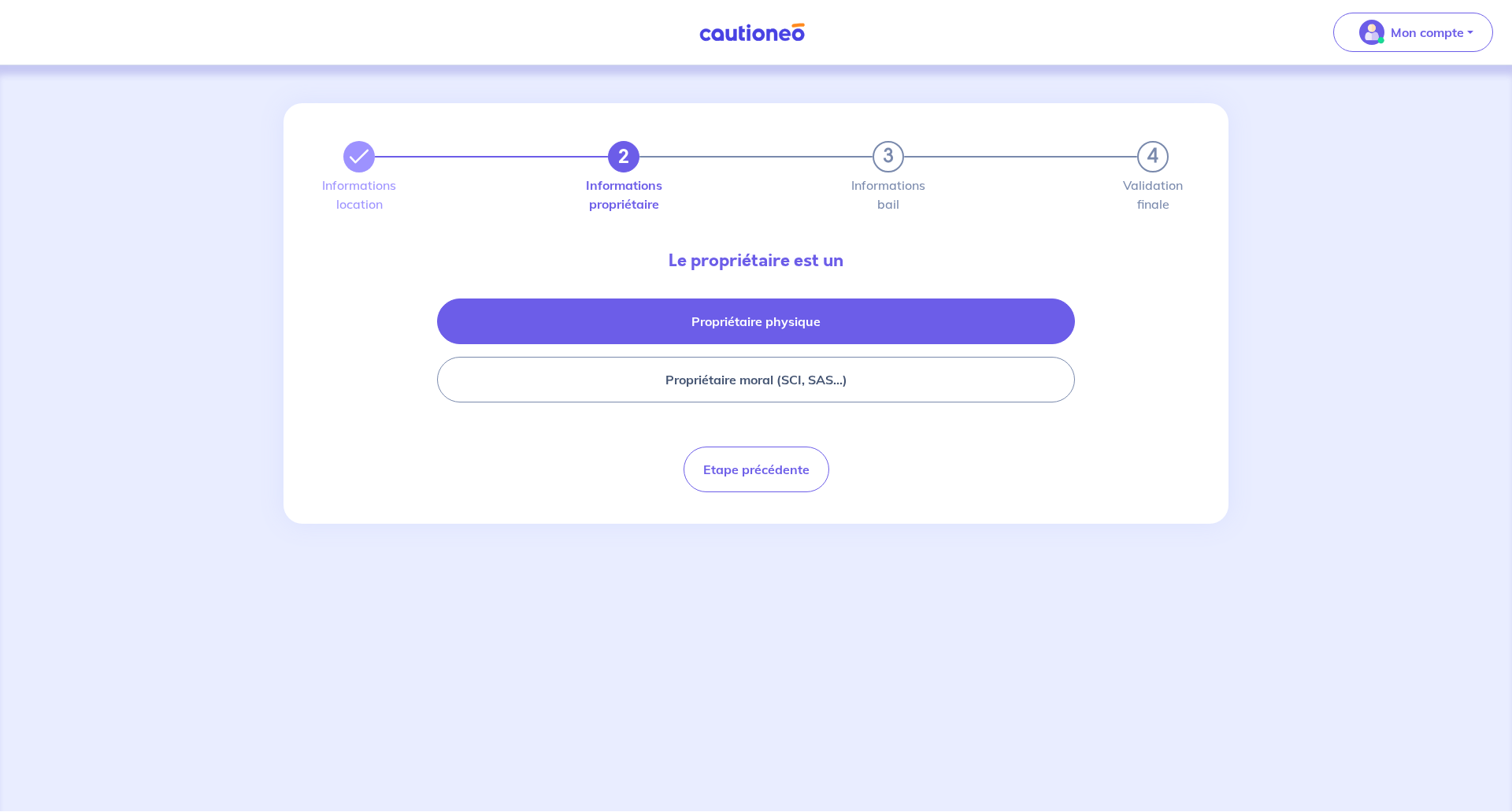
click at [780, 322] on button "Propriétaire physique" at bounding box center [756, 322] width 638 height 46
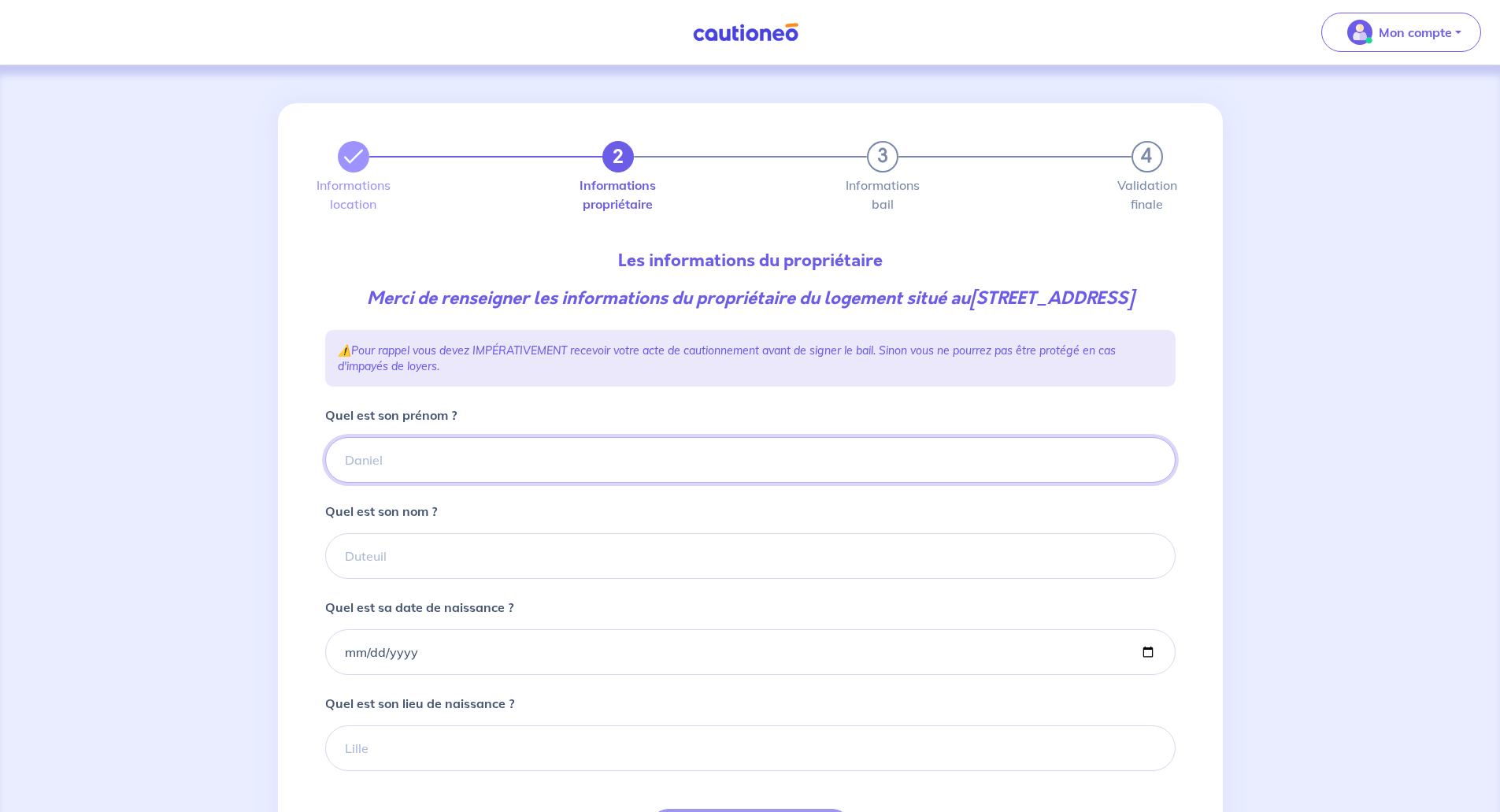
click at [406, 483] on input "Quel est son prénom ?" at bounding box center [750, 460] width 850 height 46
paste input "[PERSON_NAME]"
type input "[PERSON_NAME]"
drag, startPoint x: 415, startPoint y: 487, endPoint x: 290, endPoint y: 475, distance: 125.6
click at [290, 475] on div "2 3 4 Informations location Informations propriétaire Informations bail Validat…" at bounding box center [750, 523] width 945 height 841
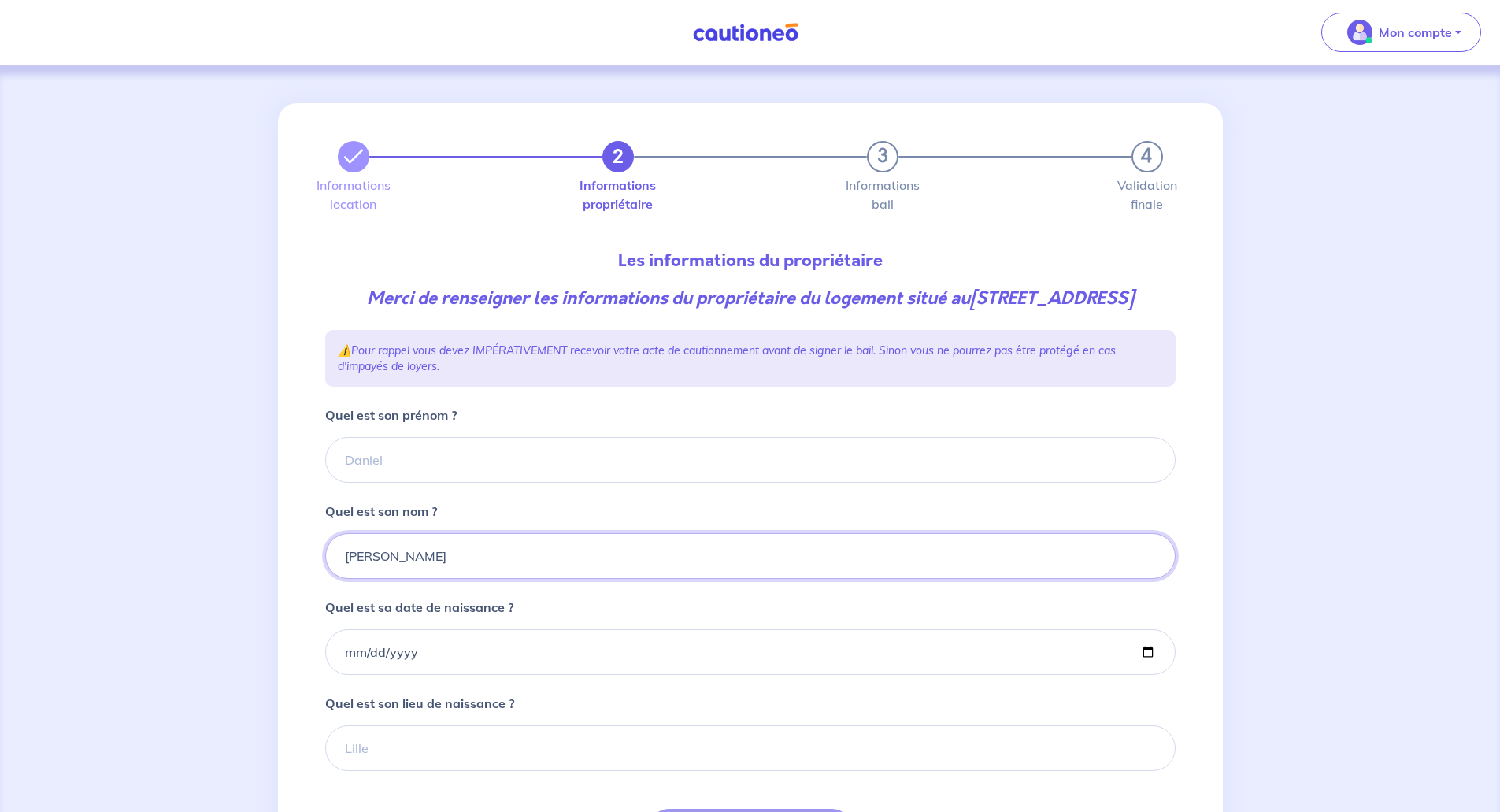
type input "[PERSON_NAME]"
click at [397, 483] on input "Quel est son prénom ?" at bounding box center [750, 460] width 850 height 46
drag, startPoint x: 470, startPoint y: 488, endPoint x: 552, endPoint y: 573, distance: 118.1
click at [470, 483] on input "[PERSON_NAME]" at bounding box center [750, 460] width 850 height 46
type input "[PERSON_NAME]"
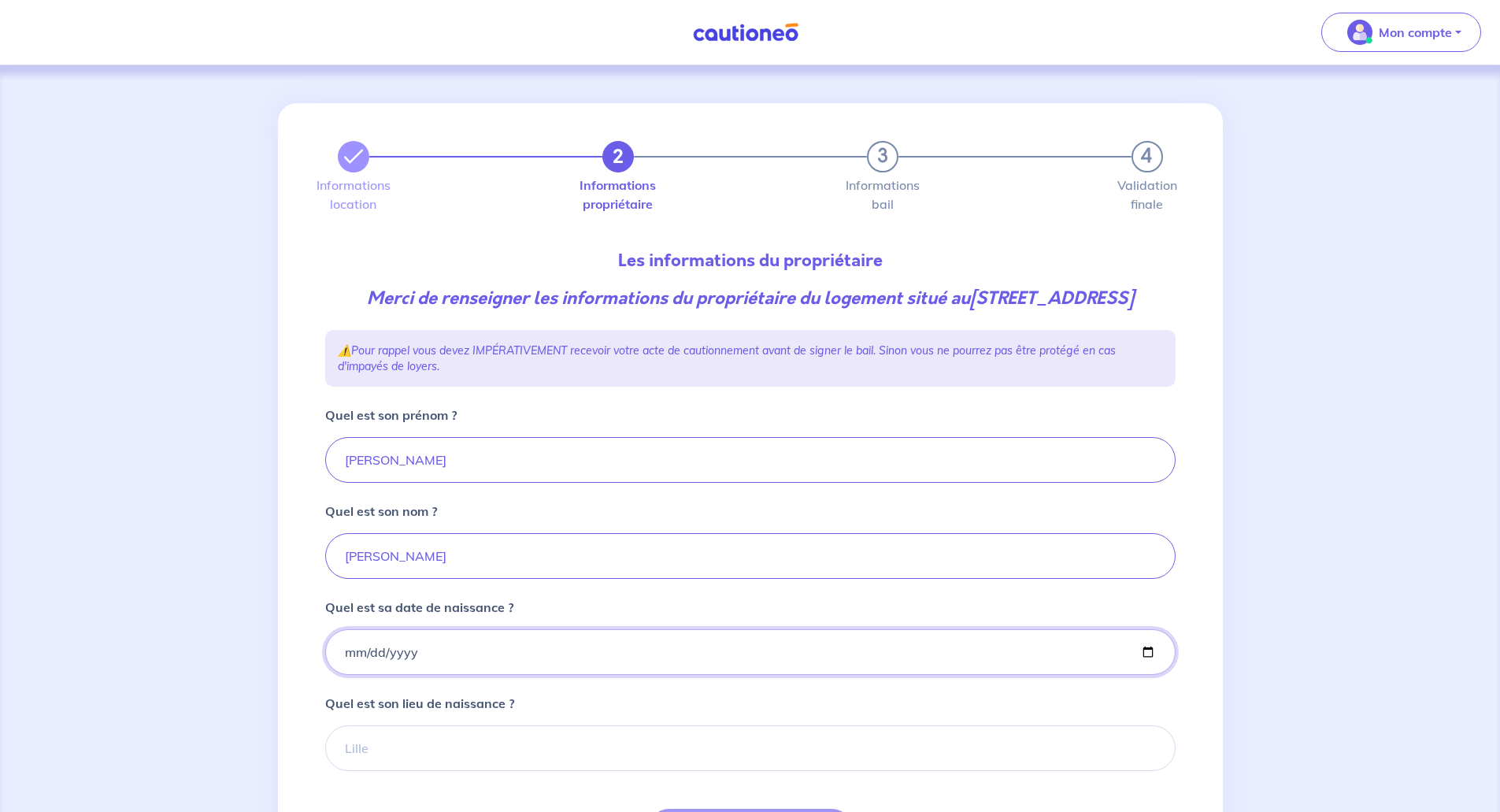
click at [443, 673] on input "Quel est sa date de naissance ?" at bounding box center [750, 652] width 850 height 46
click at [344, 675] on input "Quel est sa date de naissance ?" at bounding box center [750, 652] width 850 height 46
type input "[DATE]"
click at [366, 771] on input "Quel est son lieu de naissance ?" at bounding box center [750, 748] width 850 height 46
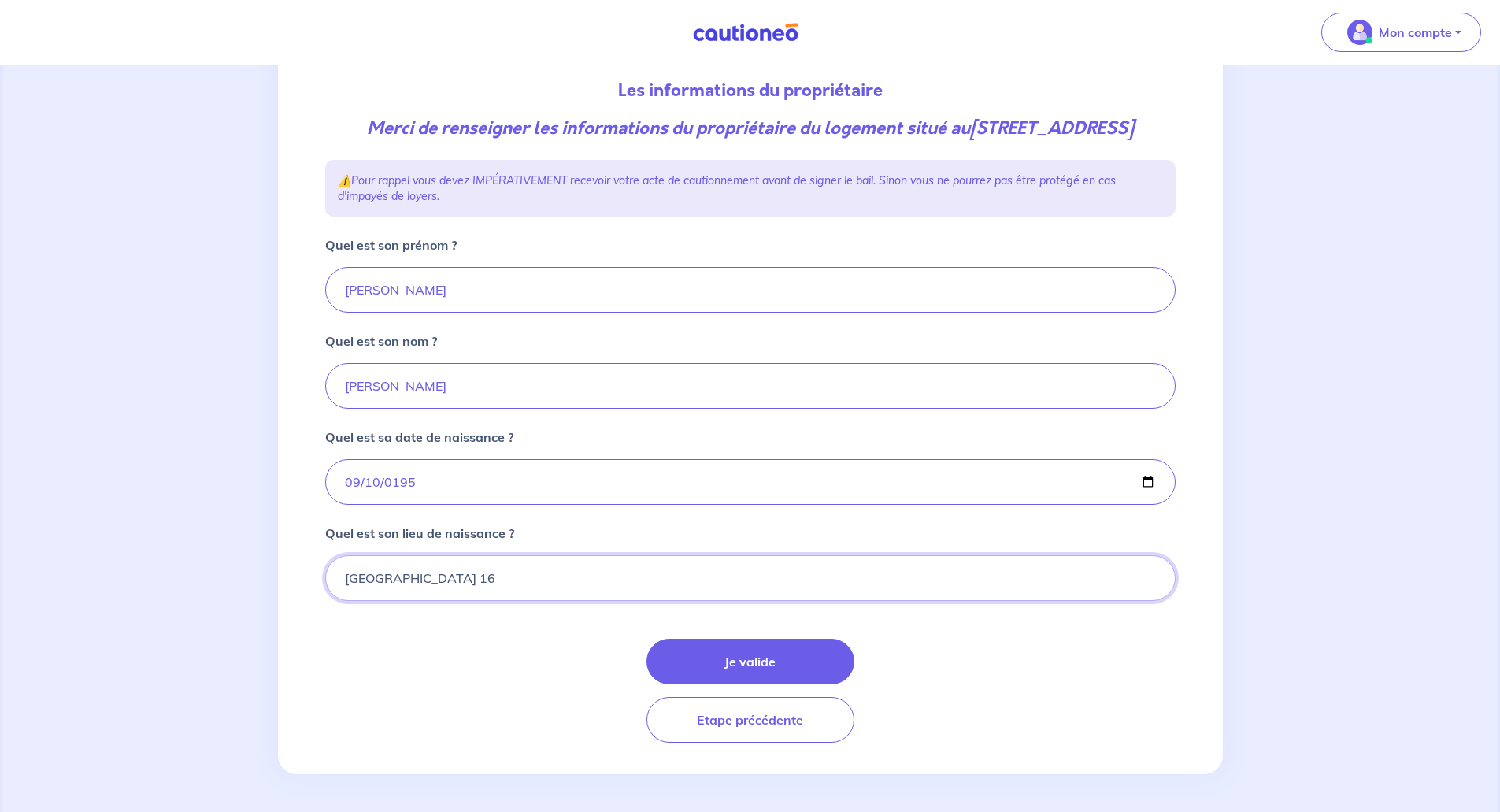
scroll to position [196, 0]
type input "[GEOGRAPHIC_DATA] 16"
click at [767, 649] on button "Je valide" at bounding box center [750, 661] width 208 height 46
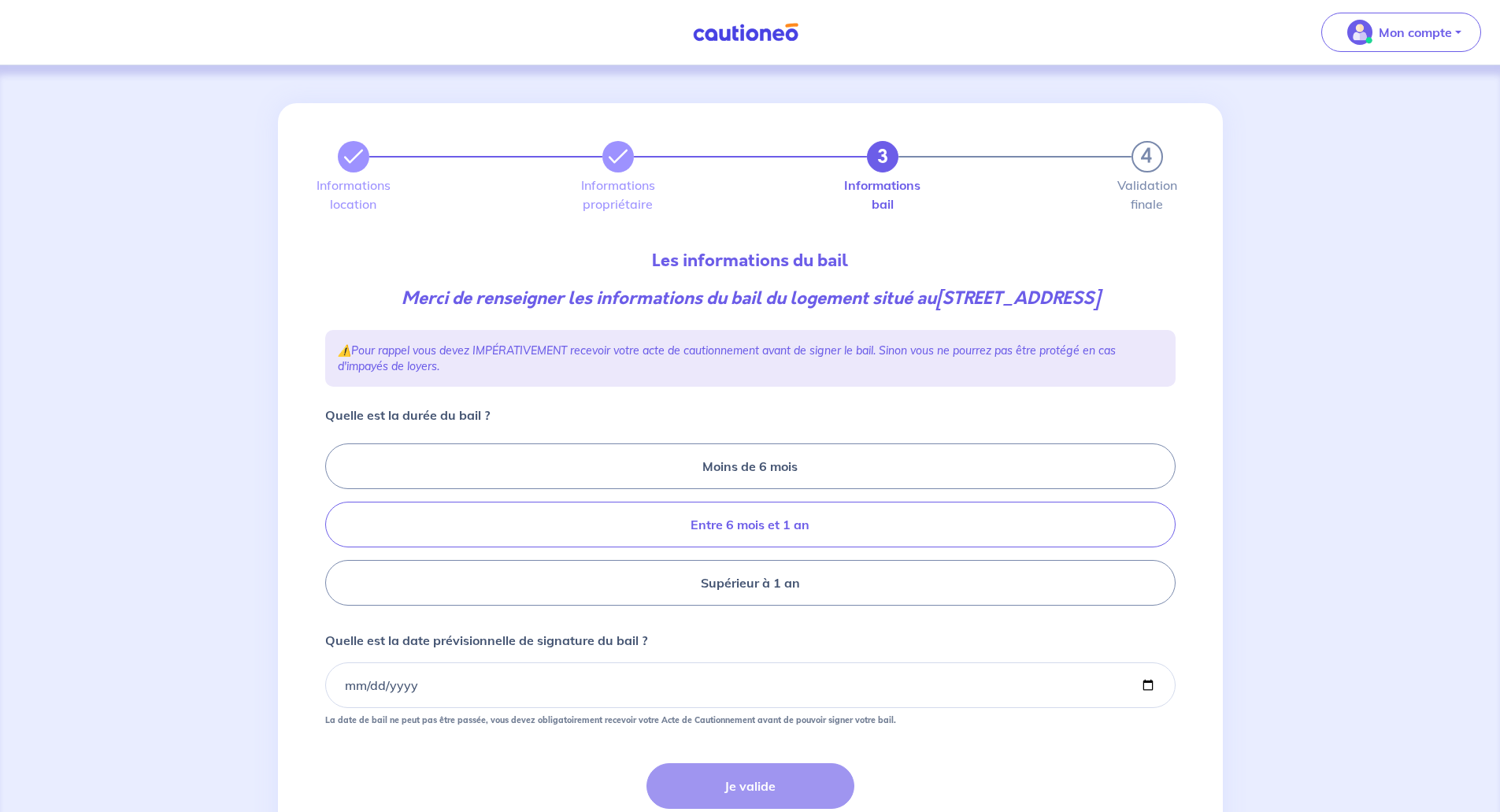
click at [732, 528] on label "Entre 6 mois et 1 an" at bounding box center [750, 525] width 850 height 46
click at [335, 528] on input "Entre 6 mois et 1 an" at bounding box center [330, 525] width 10 height 10
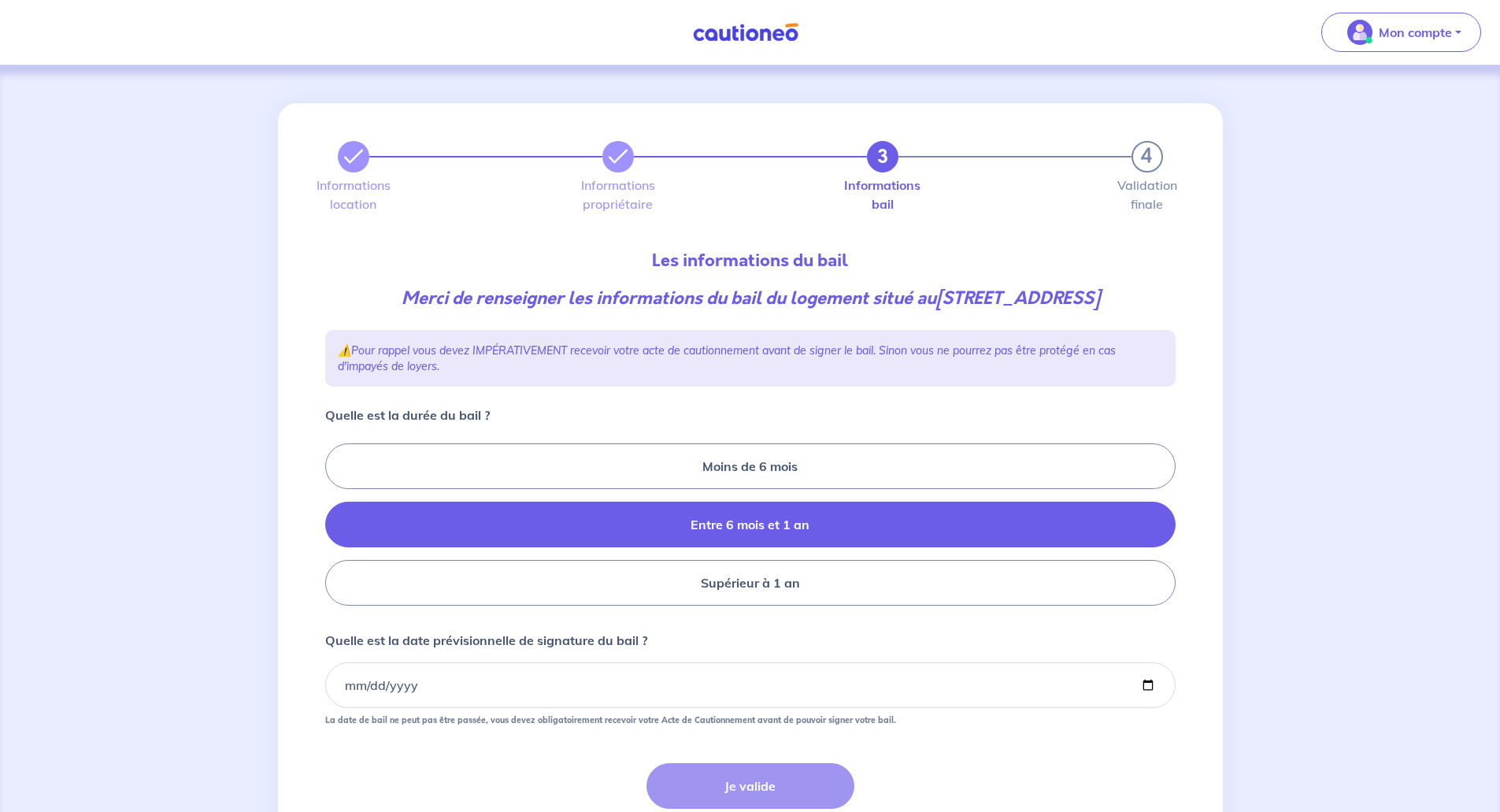
radio input "true"
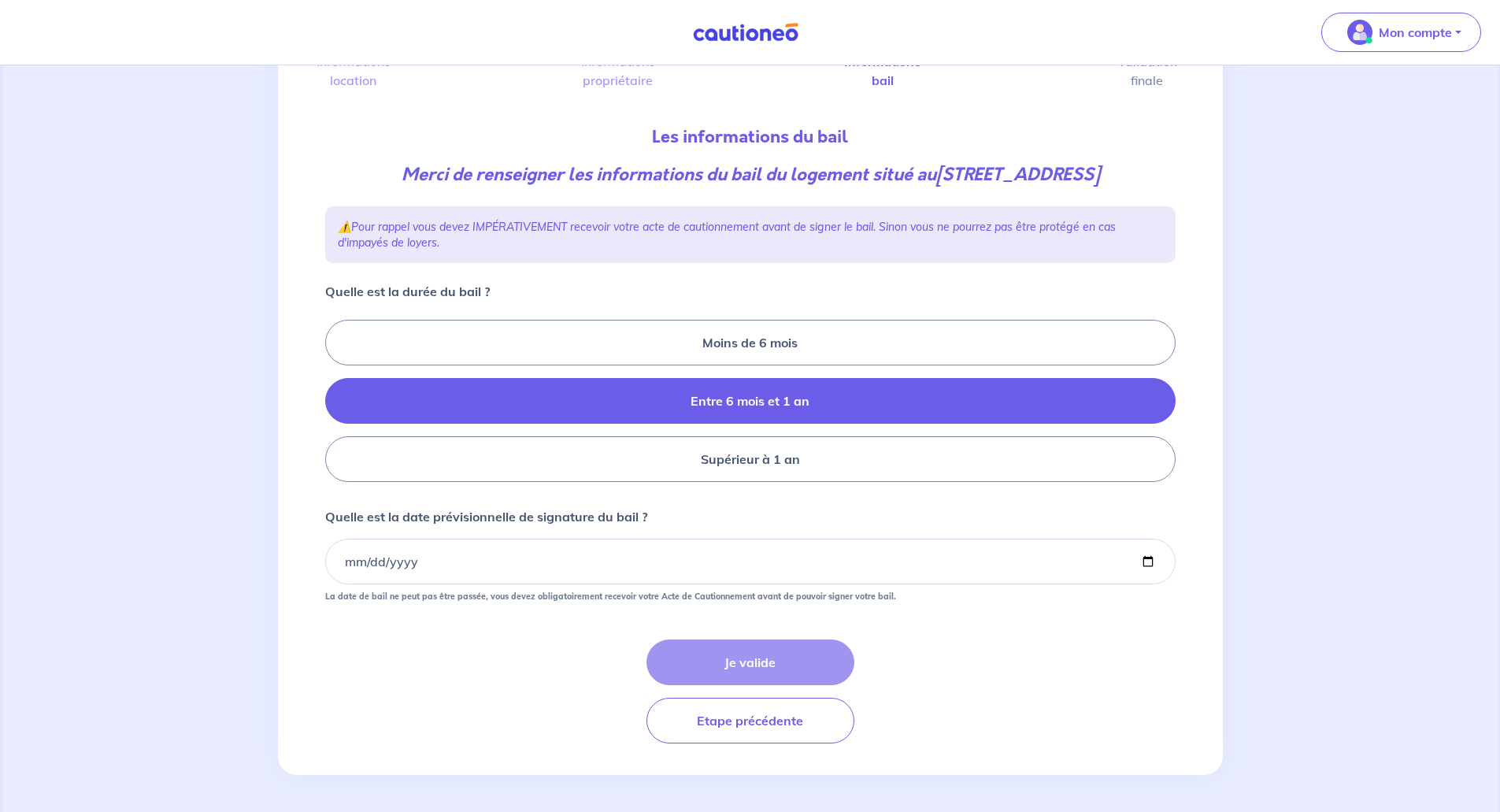
scroll to position [124, 0]
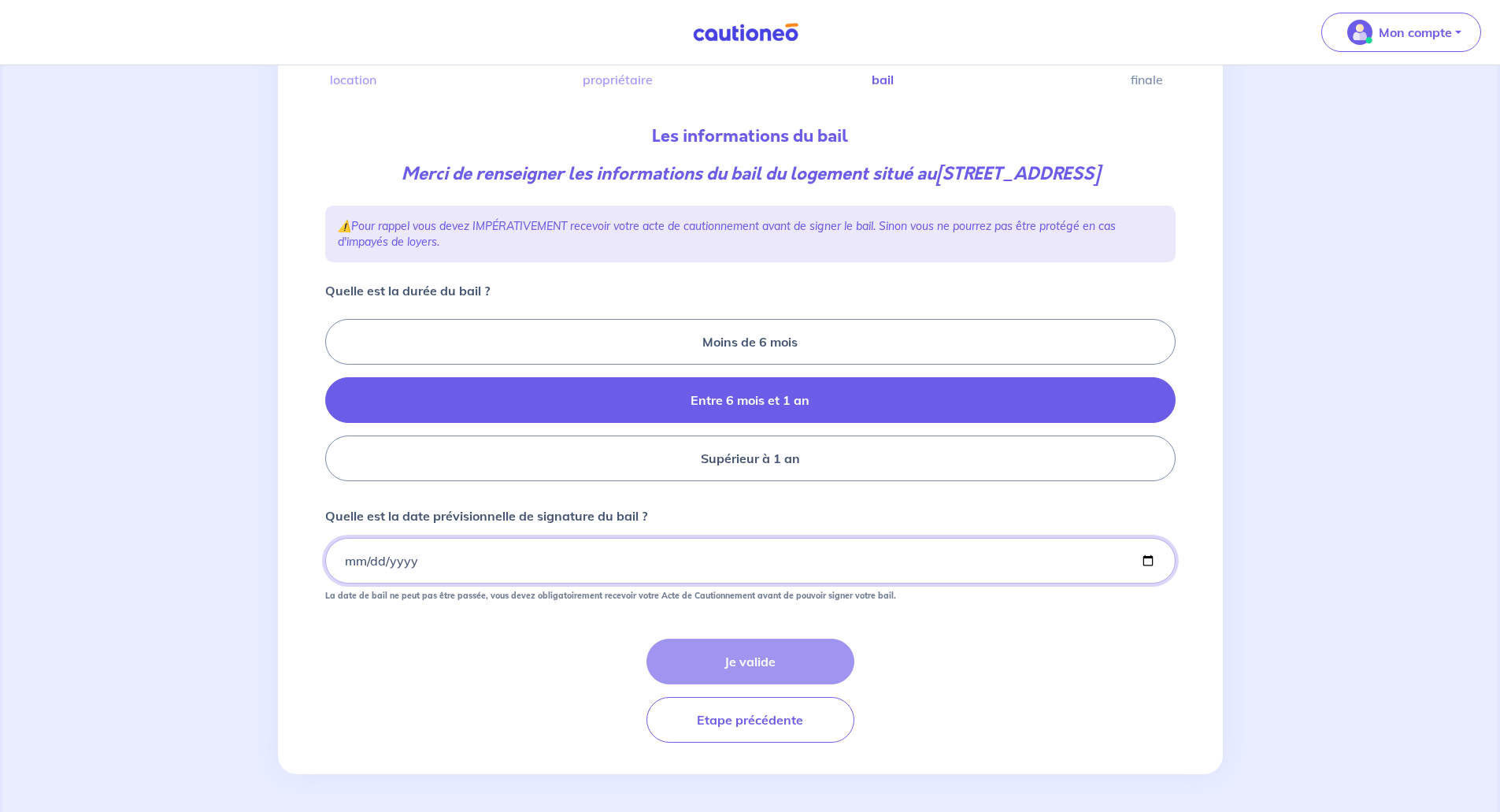
click at [344, 559] on input "Quelle est la date prévisionnelle de signature du bail ?" at bounding box center [750, 561] width 850 height 46
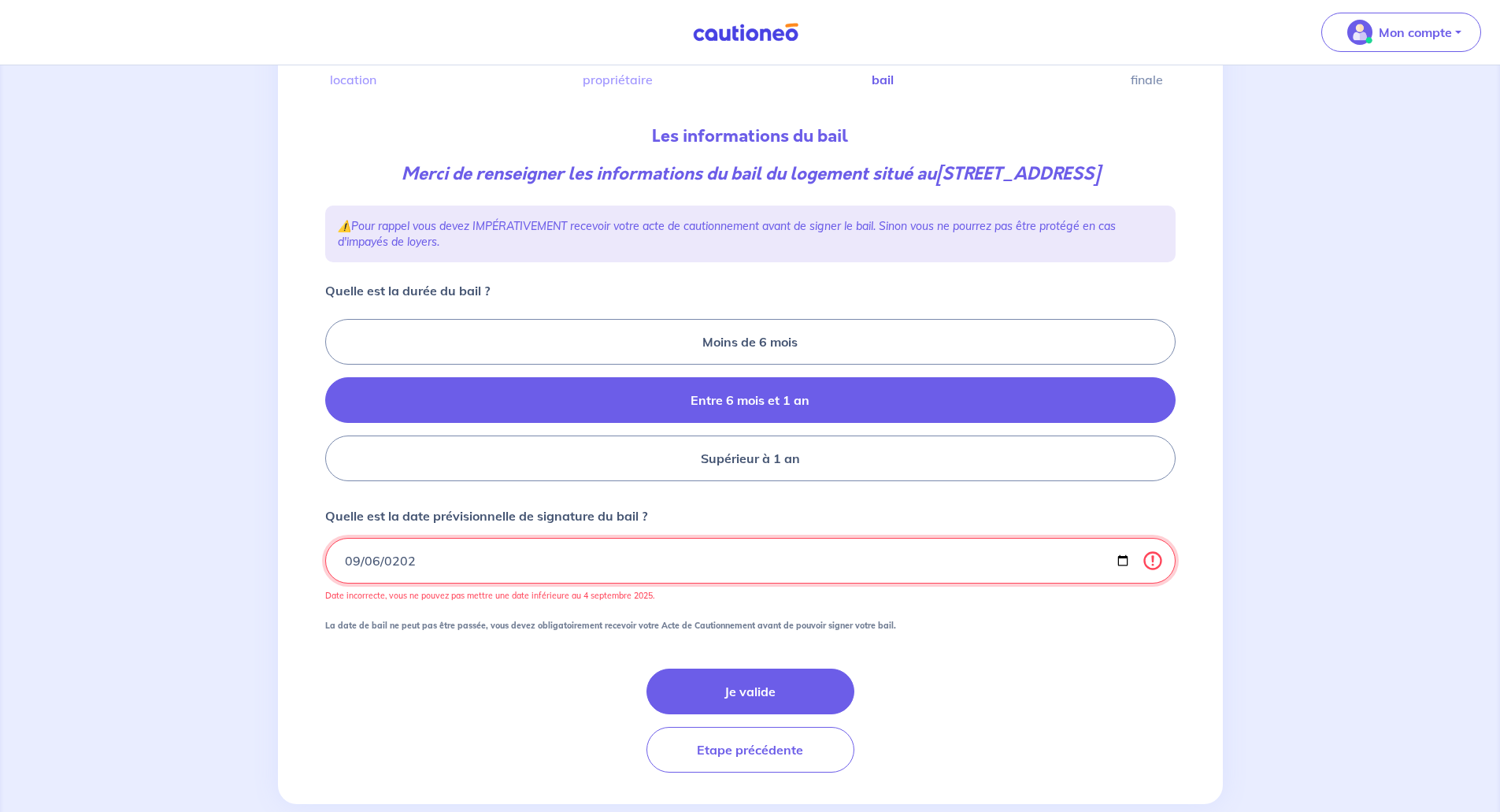
type input "[DATE]"
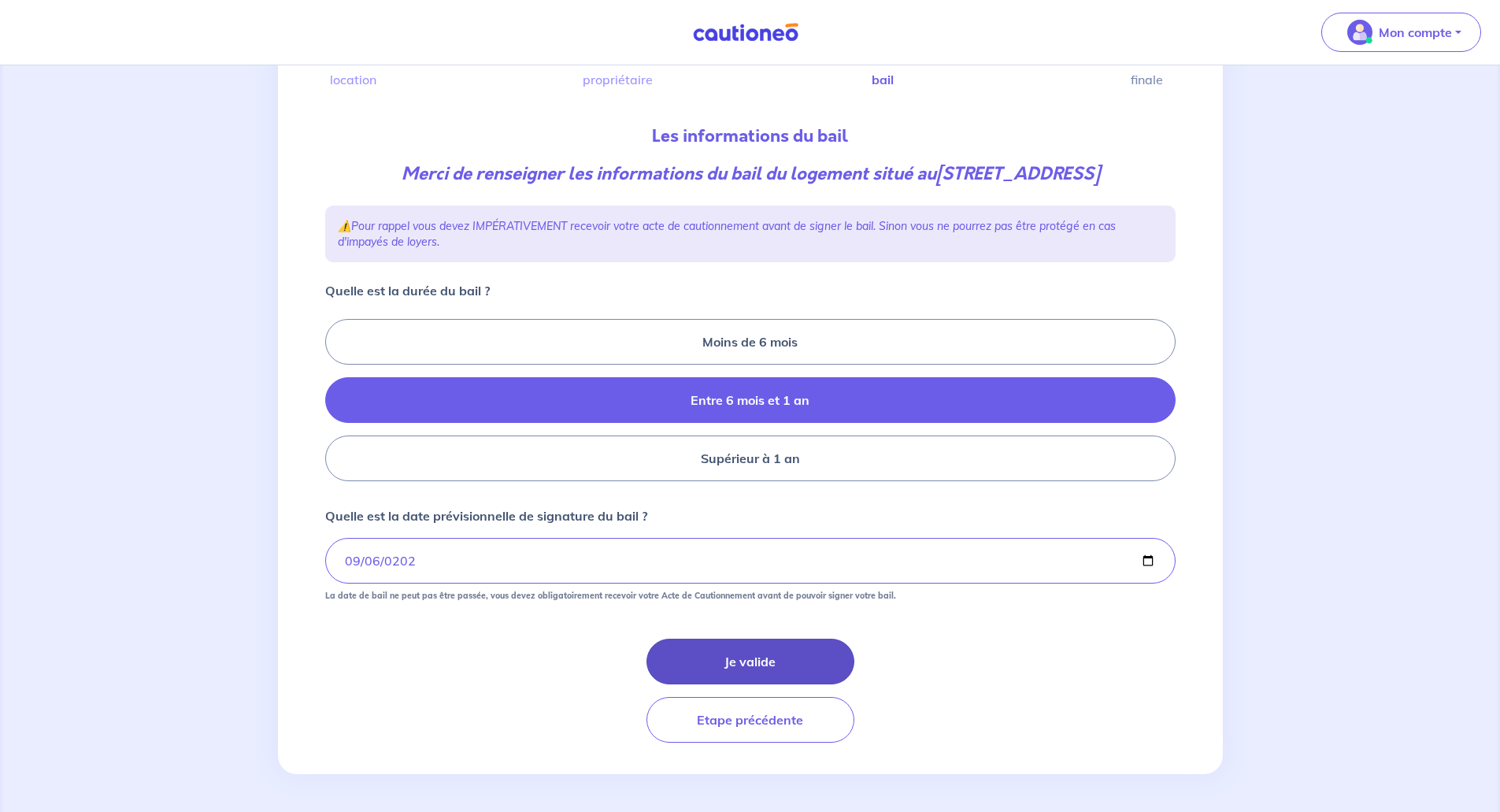
click at [724, 656] on button "Je valide" at bounding box center [750, 661] width 208 height 46
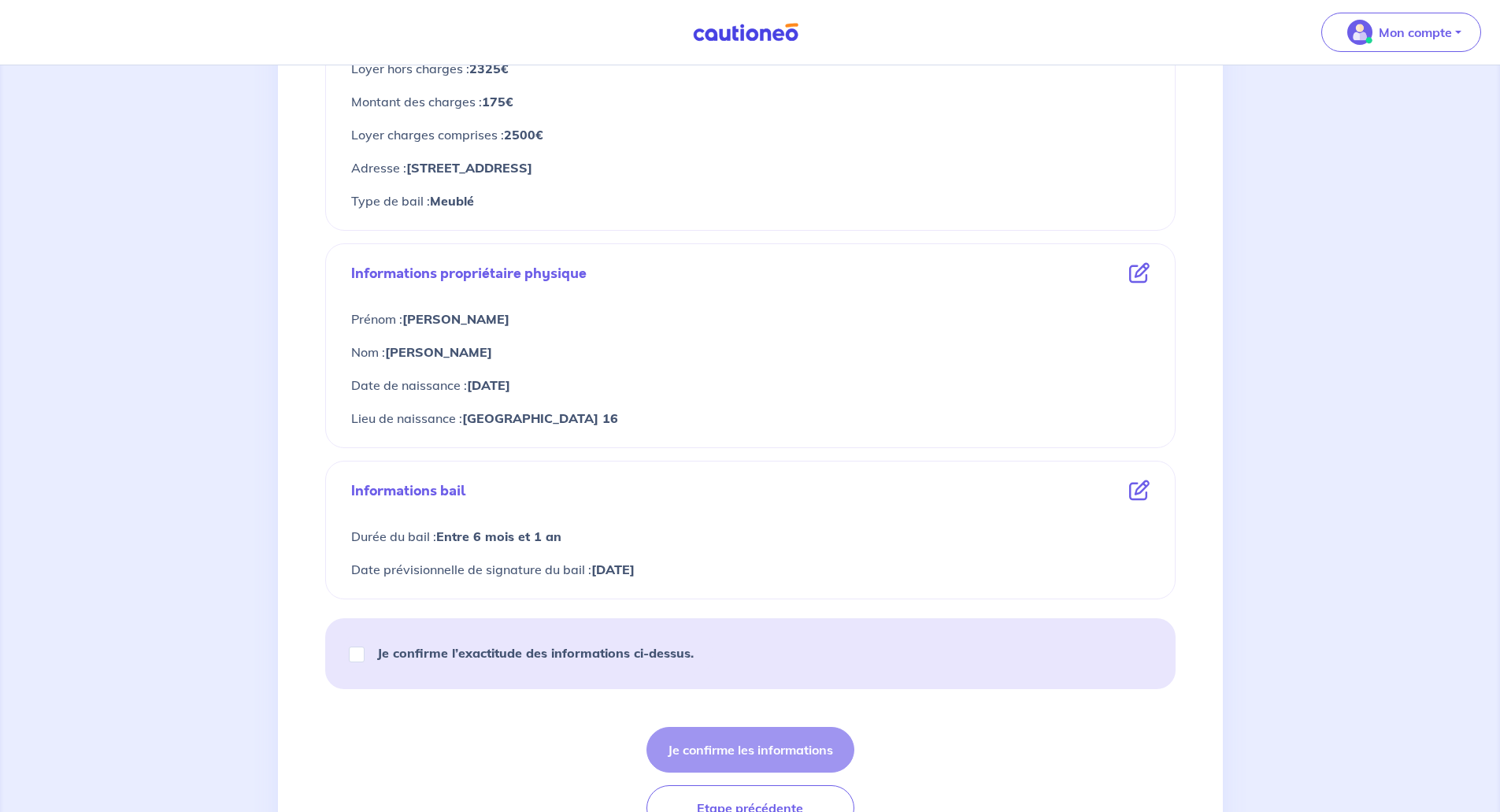
scroll to position [394, 0]
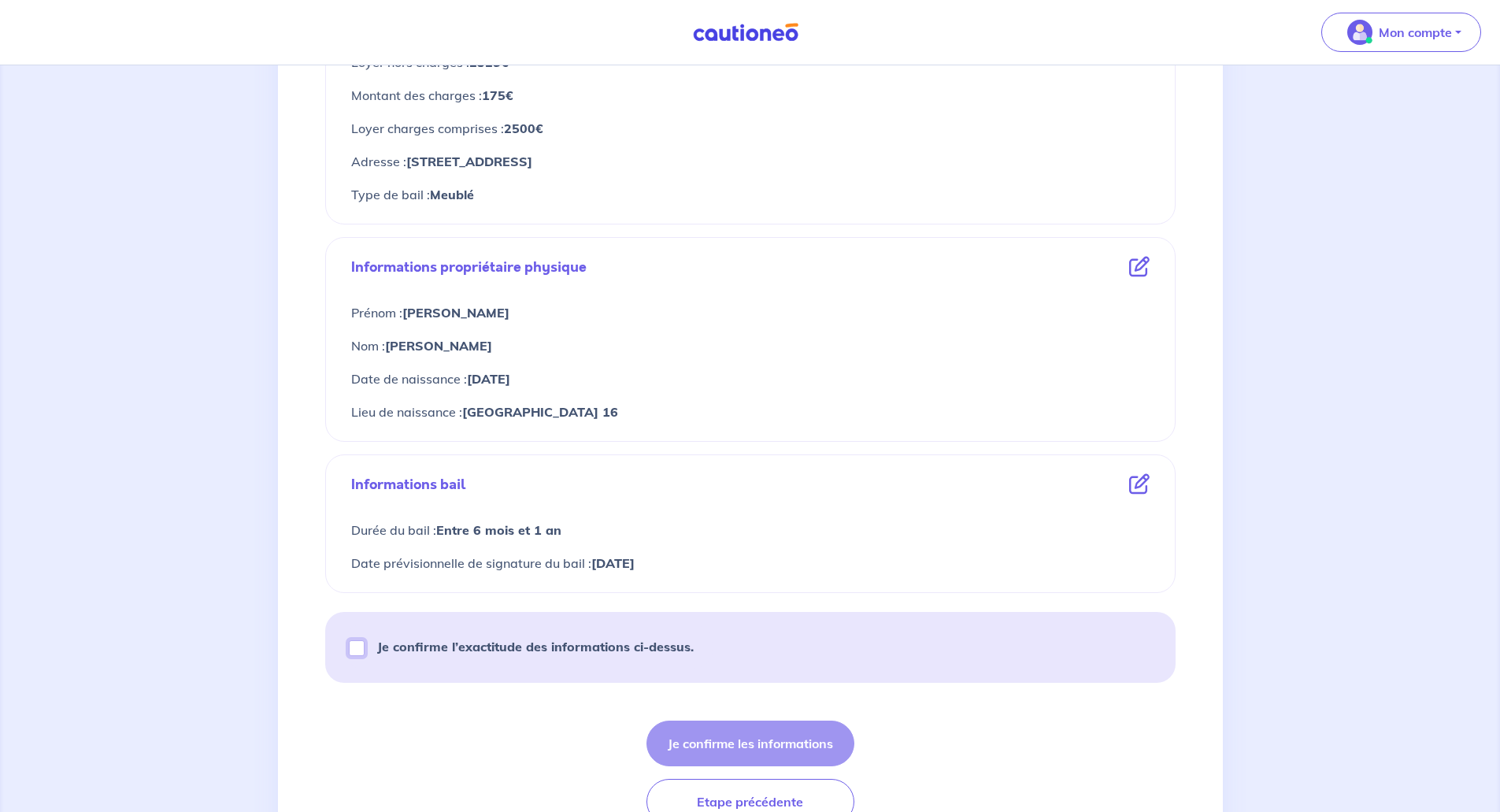
click at [354, 644] on input "Je confirme l’exactitude des informations ci-dessus." at bounding box center [356, 648] width 16 height 16
checkbox input "true"
click at [767, 739] on button "Je confirme les informations" at bounding box center [750, 743] width 208 height 46
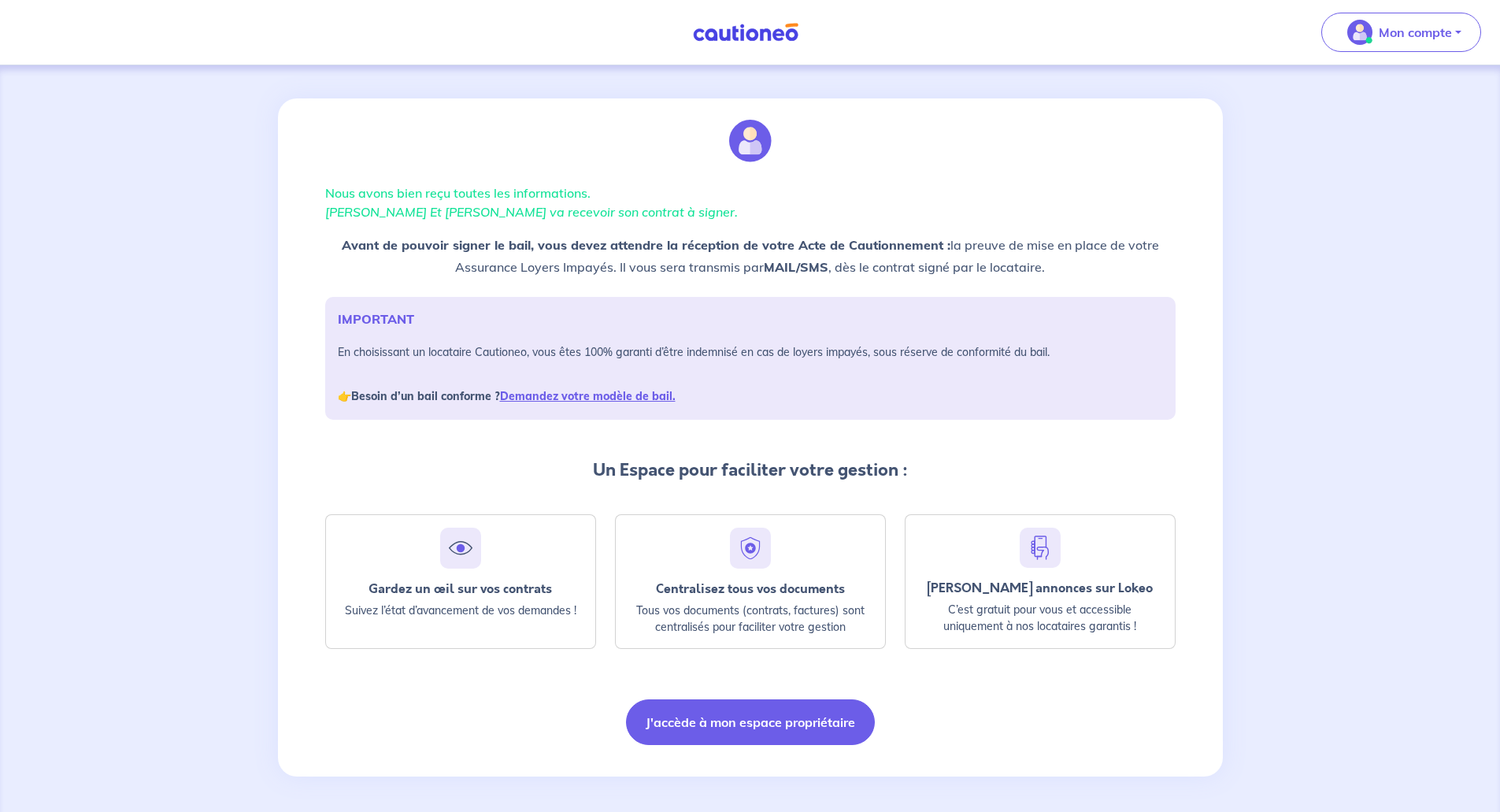
scroll to position [7, 0]
